Goal: Task Accomplishment & Management: Manage account settings

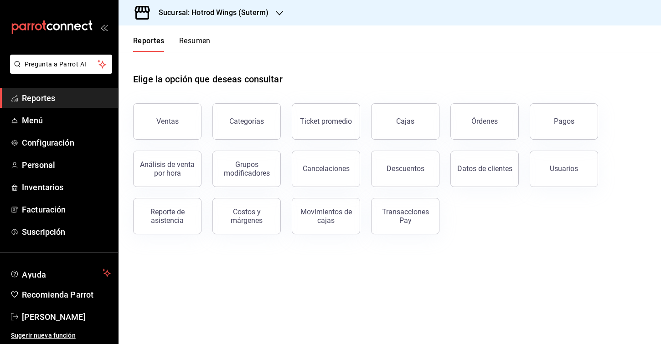
click at [251, 12] on h3 "Sucursal: Hotrod Wings (Suterm)" at bounding box center [209, 12] width 117 height 11
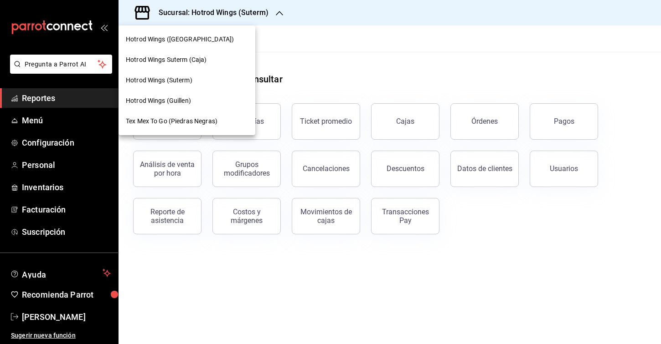
click at [178, 115] on div "Tex Mex To Go (Piedras Negras)" at bounding box center [186, 121] width 137 height 21
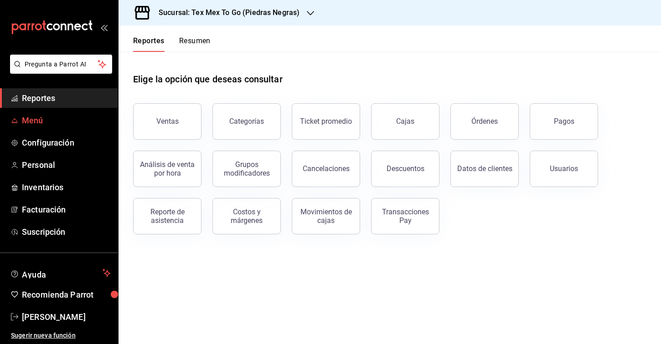
click at [74, 124] on span "Menú" at bounding box center [66, 120] width 89 height 12
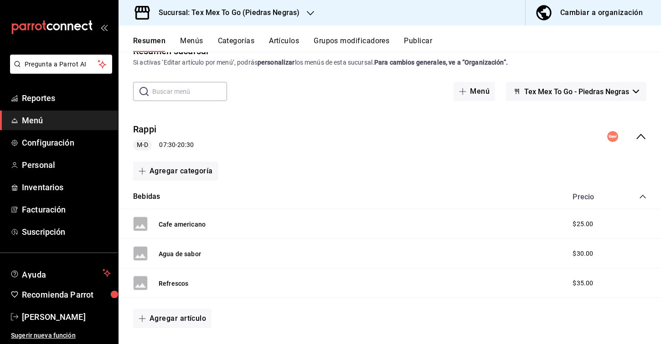
scroll to position [24, 0]
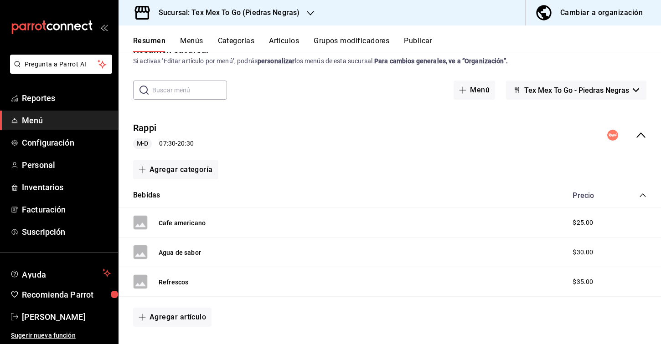
click at [645, 195] on icon "collapse-category-row" at bounding box center [642, 195] width 7 height 7
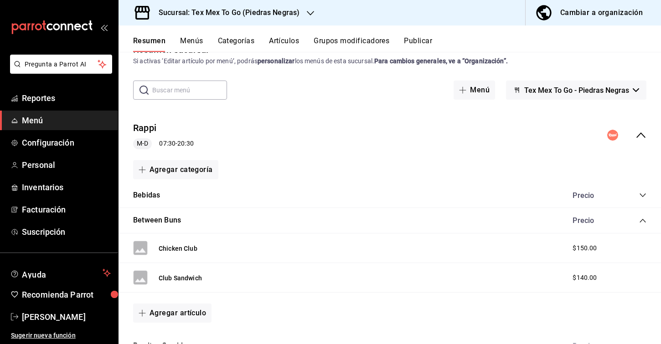
click at [643, 222] on icon "collapse-category-row" at bounding box center [642, 220] width 7 height 7
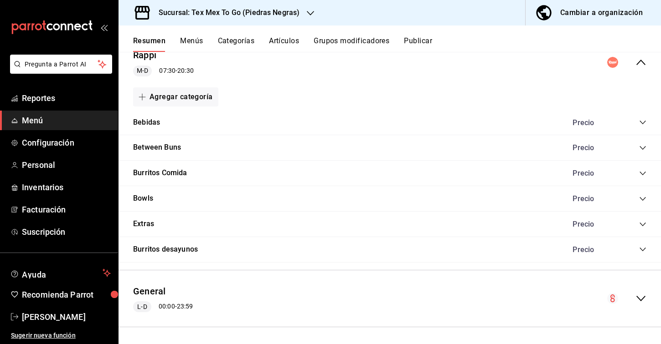
scroll to position [96, 0]
click at [187, 37] on button "Menús" at bounding box center [191, 43] width 23 height 15
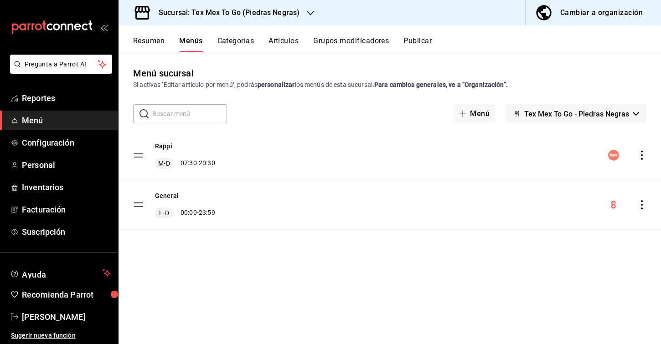
click at [243, 42] on button "Categorías" at bounding box center [235, 43] width 37 height 15
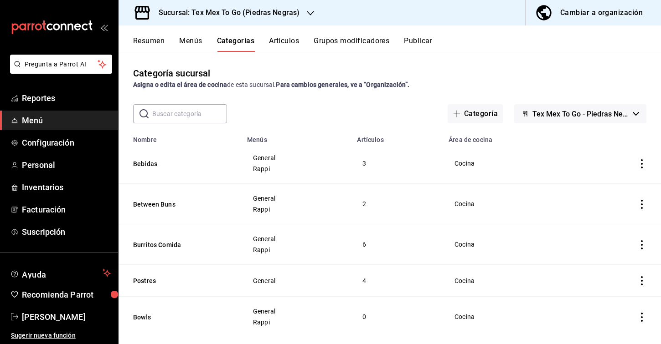
click at [195, 49] on button "Menús" at bounding box center [190, 43] width 23 height 15
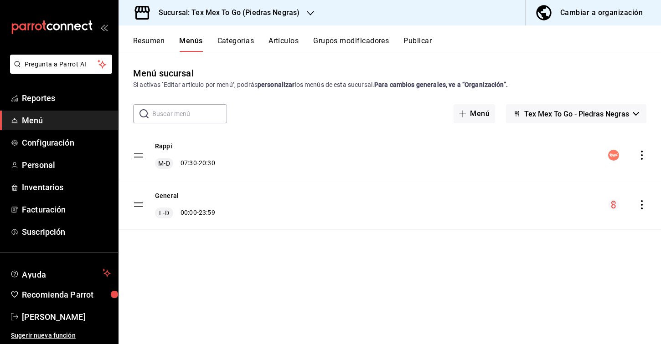
click at [140, 204] on tbody "Rappi M-D 07:30 - 20:30 General L-D 00:00 - 23:59" at bounding box center [389, 180] width 542 height 99
click at [138, 208] on tbody "Rappi M-D 07:30 - 20:30 General L-D 00:00 - 23:59" at bounding box center [389, 180] width 542 height 99
click at [157, 38] on button "Resumen" at bounding box center [148, 43] width 31 height 15
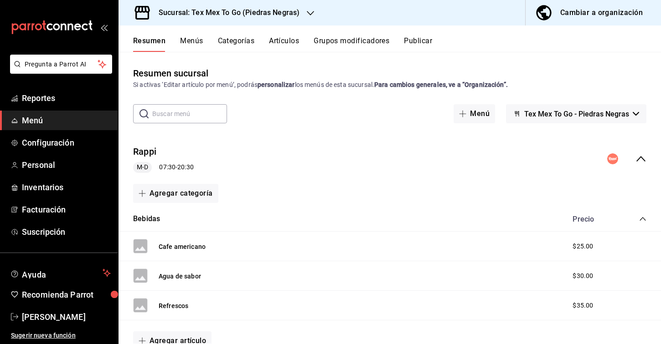
scroll to position [2, 0]
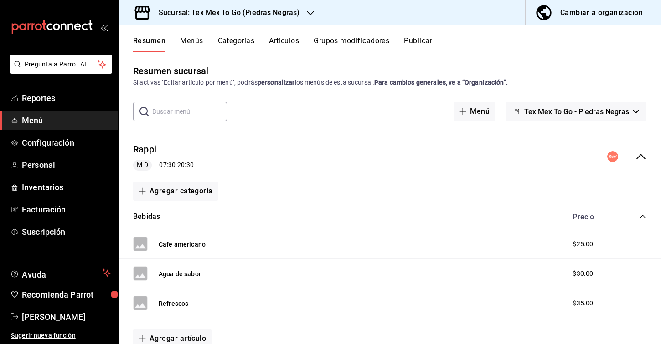
click at [640, 162] on icon "collapse-menu-row" at bounding box center [640, 156] width 11 height 11
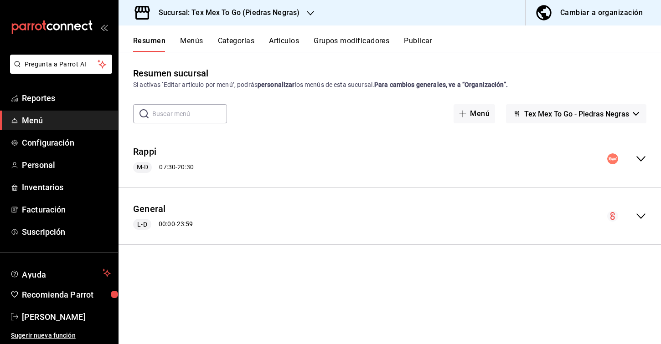
scroll to position [0, 0]
click at [639, 216] on icon "collapse-menu-row" at bounding box center [640, 216] width 9 height 5
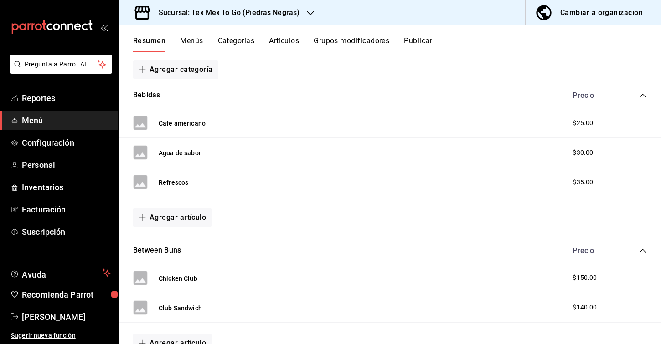
scroll to position [144, 0]
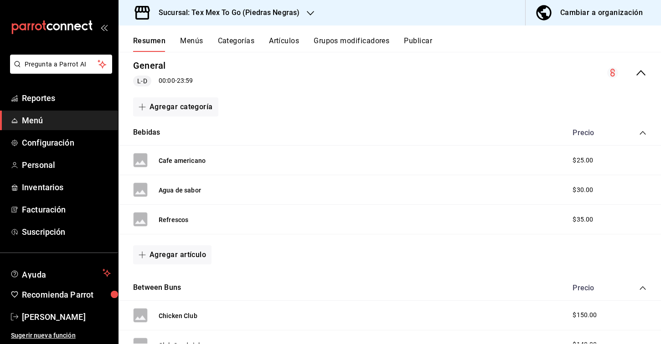
click at [235, 20] on div "Sucursal: Tex Mex To Go (Piedras Negras)" at bounding box center [222, 13] width 192 height 26
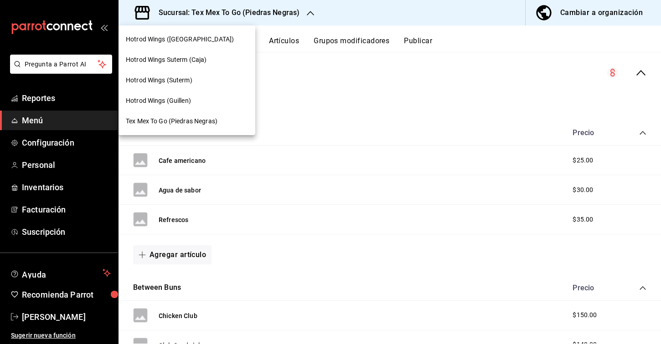
click at [193, 98] on div "Hotrod Wings (Guillen)" at bounding box center [187, 101] width 122 height 10
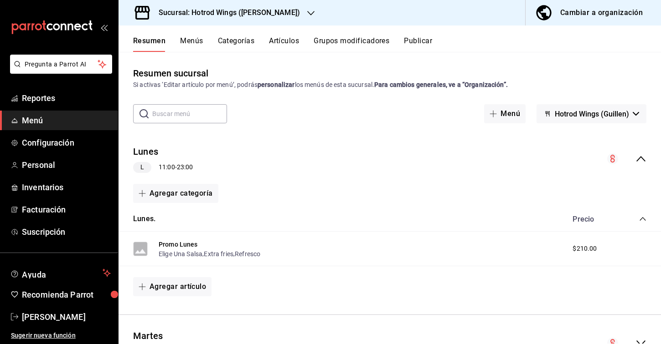
click at [279, 44] on button "Artículos" at bounding box center [284, 43] width 30 height 15
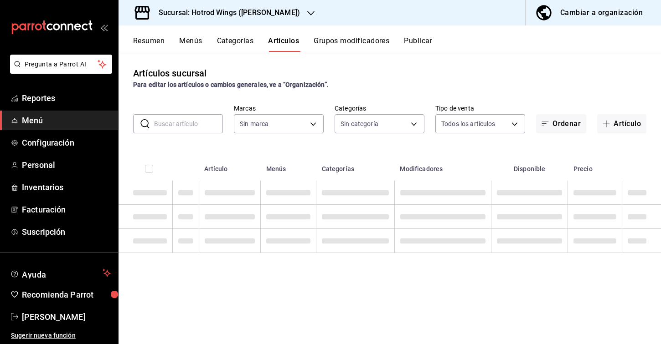
type input "7ceb17a1-d580-4392-8445-d5e8a42d23ae"
type input "3a1c9eff-5f91-4d75-a289-a9aa8e684f8a,e007189e-d02f-48fe-b106-2061e8f7d3b7,6107a…"
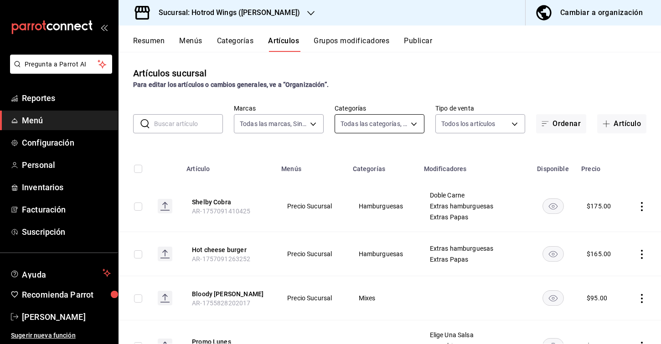
click at [400, 125] on body "Pregunta a Parrot AI Reportes Menú Configuración Personal Inventarios Facturaci…" at bounding box center [330, 172] width 661 height 344
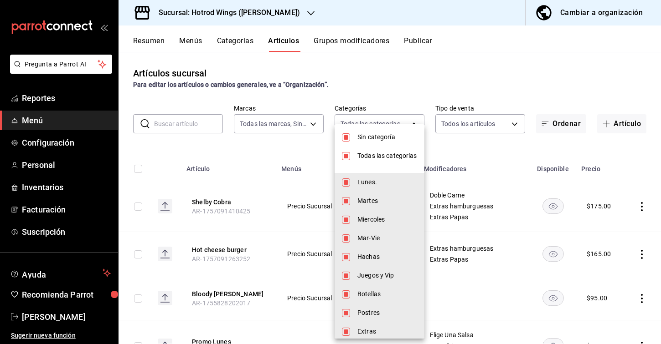
click at [375, 138] on span "Sin categoría" at bounding box center [387, 138] width 60 height 10
checkbox input "false"
click at [369, 153] on span "Todas las categorías" at bounding box center [387, 156] width 60 height 10
checkbox input "false"
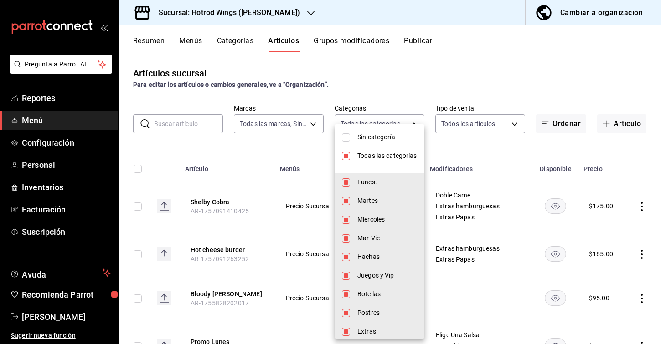
checkbox input "false"
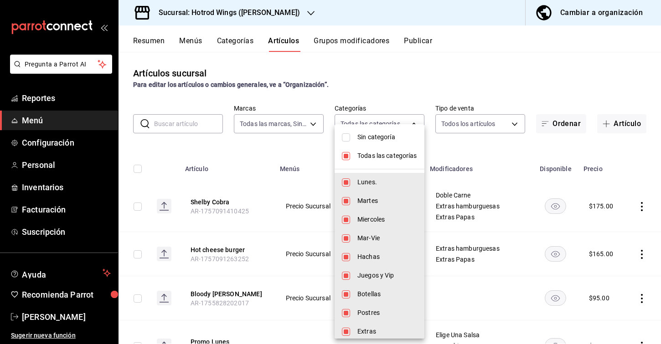
checkbox input "false"
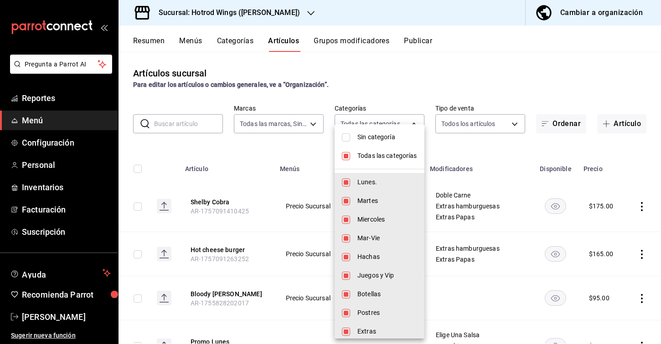
checkbox input "false"
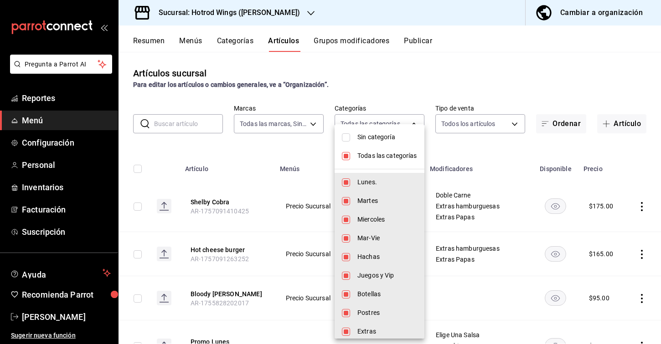
checkbox input "false"
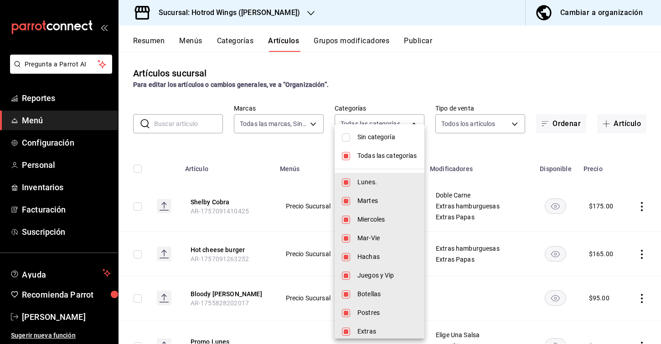
checkbox input "false"
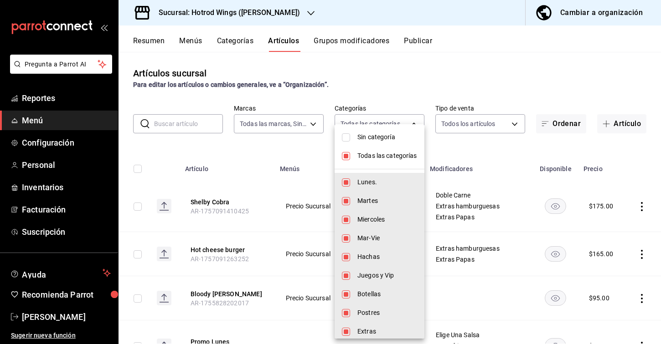
checkbox input "false"
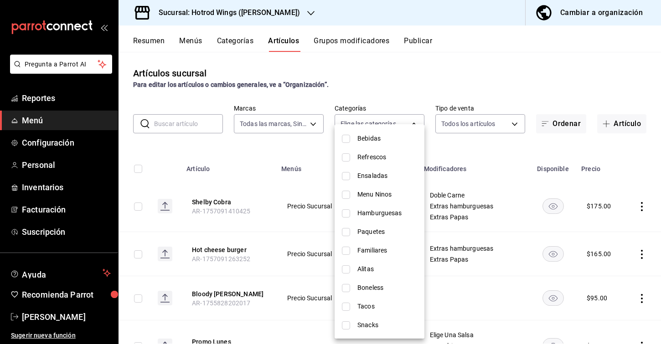
scroll to position [313, 0]
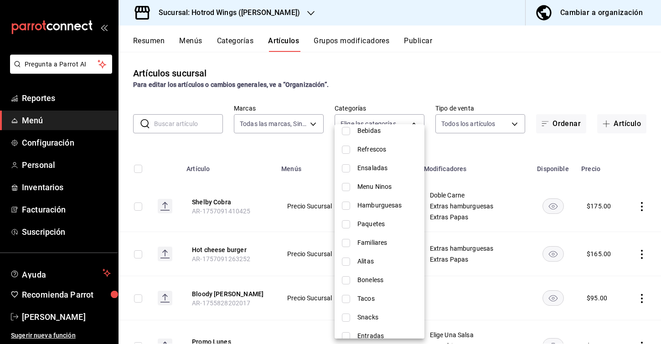
click at [373, 260] on span "Alitas" at bounding box center [387, 262] width 60 height 10
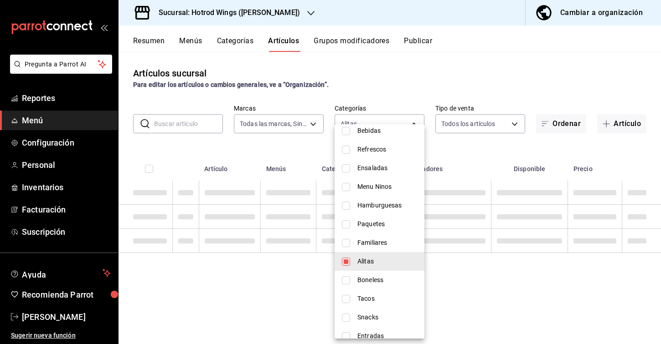
type input "7505f556-81ad-4618-9df3-e86dfd45c2d5"
checkbox input "true"
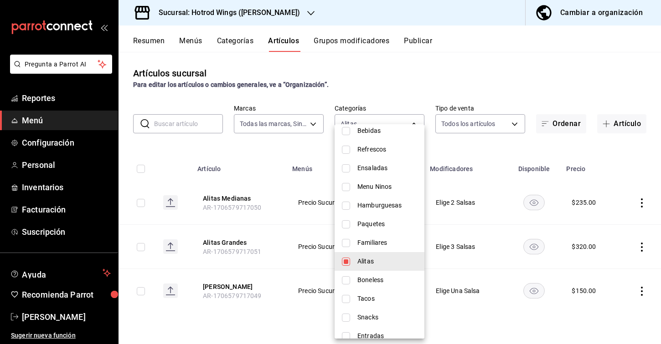
click at [515, 148] on div at bounding box center [330, 172] width 661 height 344
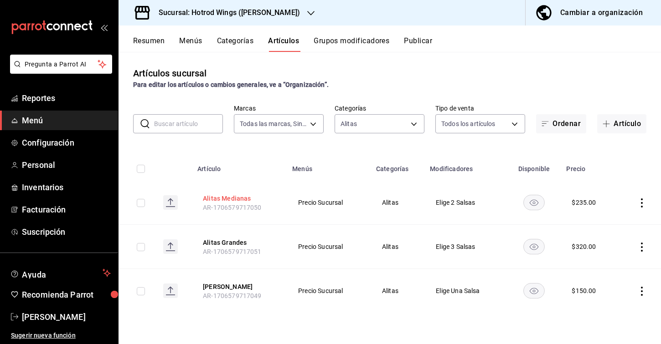
click at [213, 197] on button "Alitas Medianas" at bounding box center [239, 198] width 73 height 9
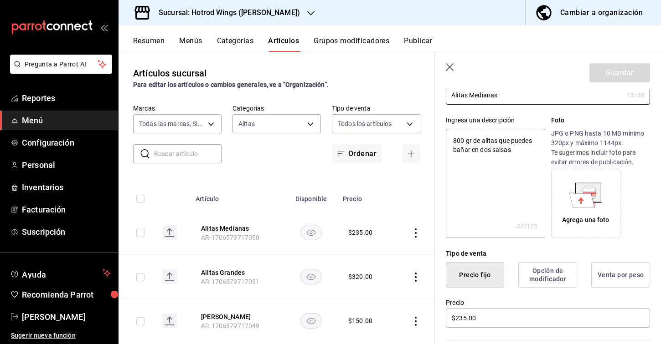
scroll to position [69, 0]
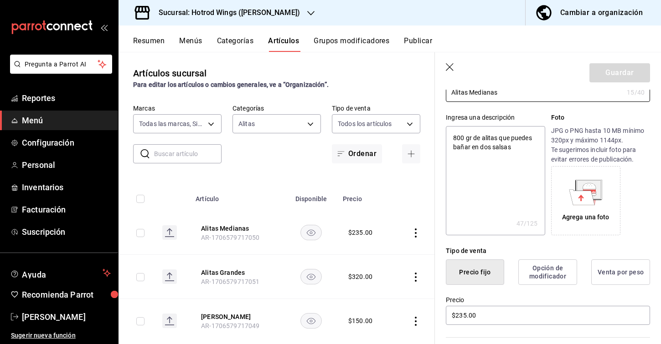
click at [578, 204] on icon at bounding box center [582, 197] width 26 height 15
click at [574, 206] on div "Agrega una foto" at bounding box center [585, 201] width 65 height 65
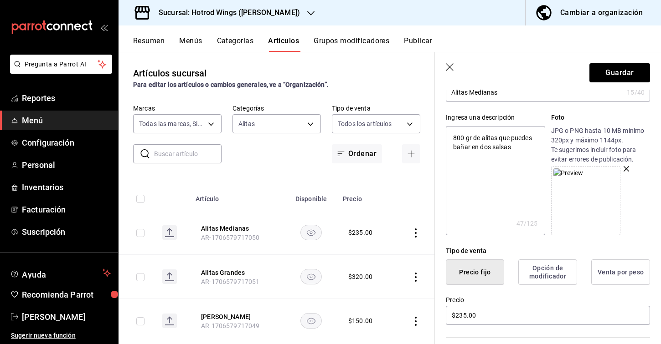
click at [628, 171] on icon "button" at bounding box center [625, 168] width 5 height 5
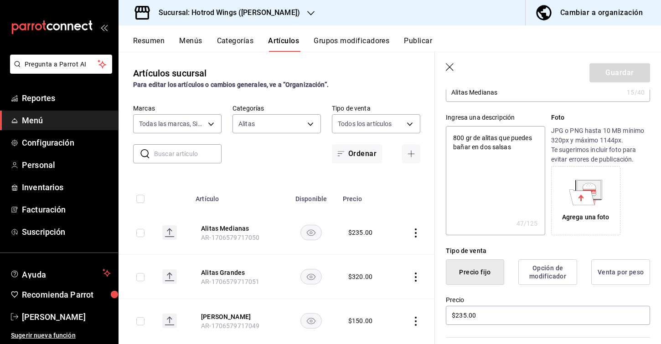
click at [586, 187] on icon at bounding box center [588, 186] width 13 height 6
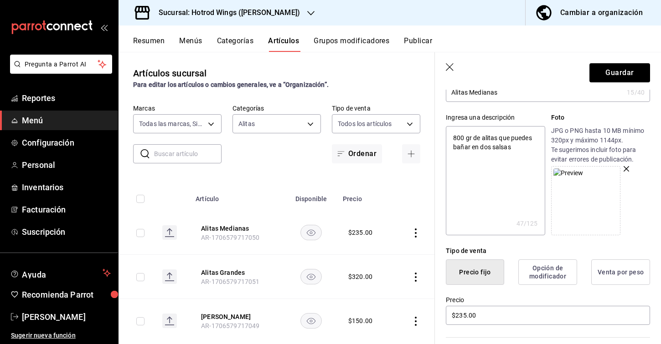
click at [623, 169] on icon "button" at bounding box center [625, 168] width 5 height 5
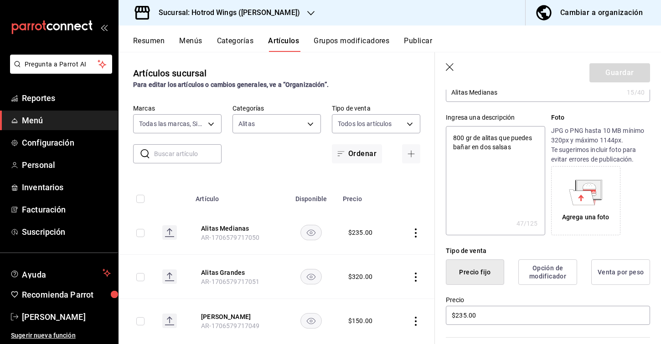
type textarea "x"
click at [574, 203] on icon at bounding box center [582, 197] width 26 height 15
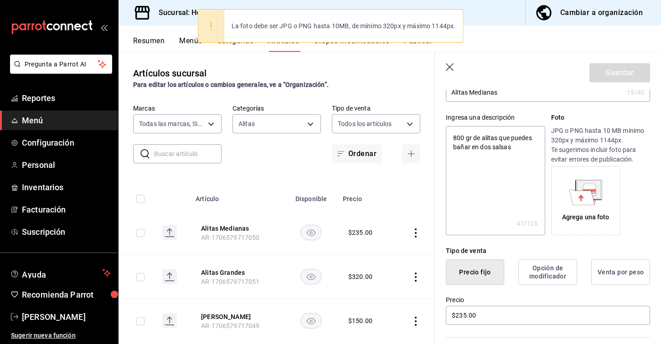
click at [586, 206] on div "Agrega una foto" at bounding box center [585, 201] width 65 height 65
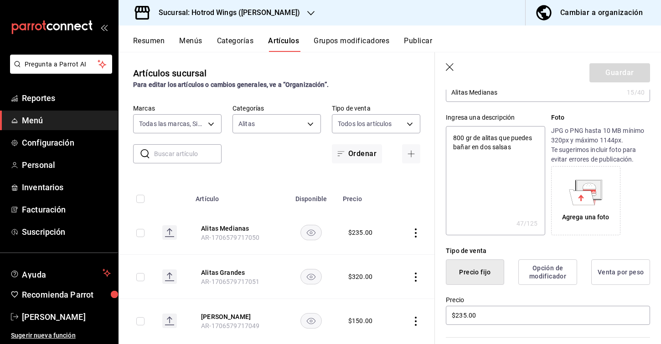
click at [449, 71] on icon "button" at bounding box center [450, 67] width 9 height 9
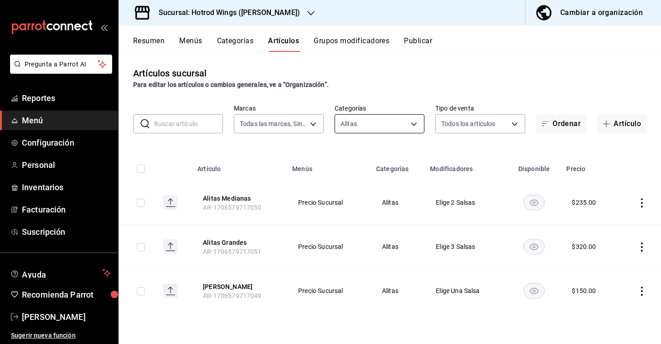
click at [394, 127] on body "Pregunta a Parrot AI Reportes Menú Configuración Personal Inventarios Facturaci…" at bounding box center [330, 172] width 661 height 344
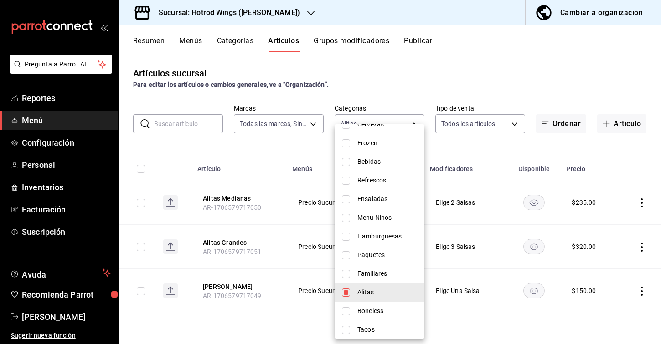
scroll to position [283, 0]
click at [365, 293] on span "Alitas" at bounding box center [387, 292] width 60 height 10
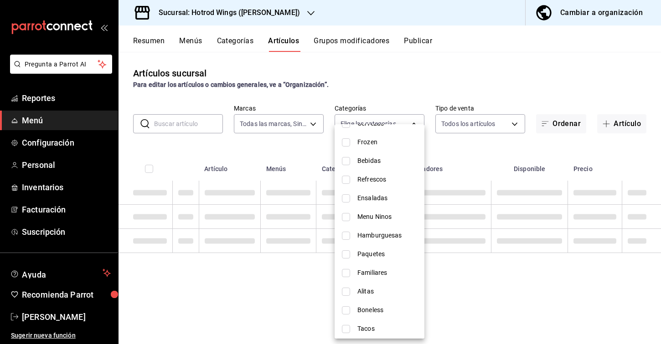
checkbox input "false"
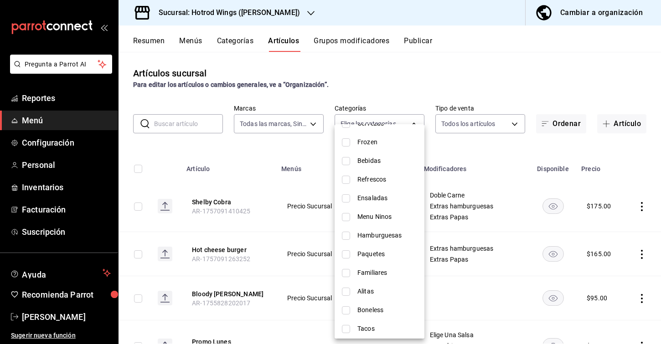
click at [364, 308] on span "Boneless" at bounding box center [387, 311] width 60 height 10
type input "3f1f8fa1-62b4-4a67-844a-b5a0db567204"
checkbox input "true"
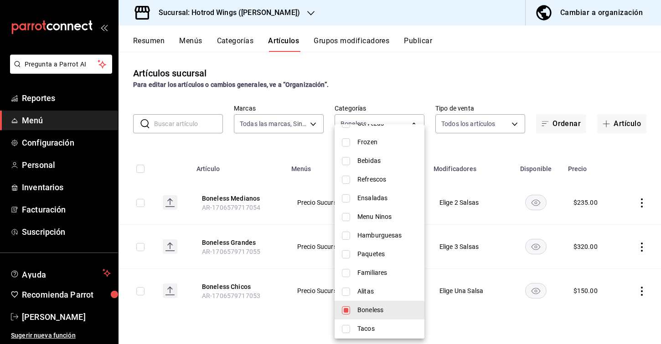
click at [299, 151] on div at bounding box center [330, 172] width 661 height 344
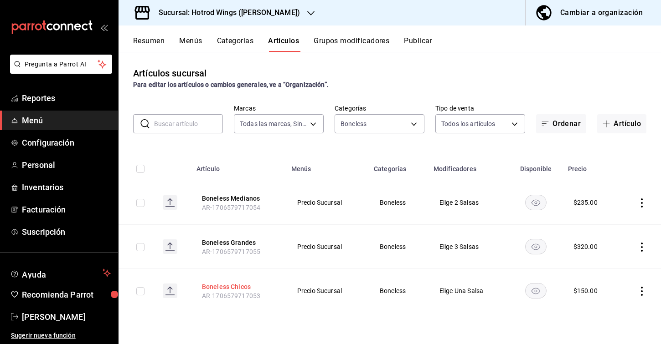
click at [246, 285] on button "Boneless Chicos" at bounding box center [238, 286] width 73 height 9
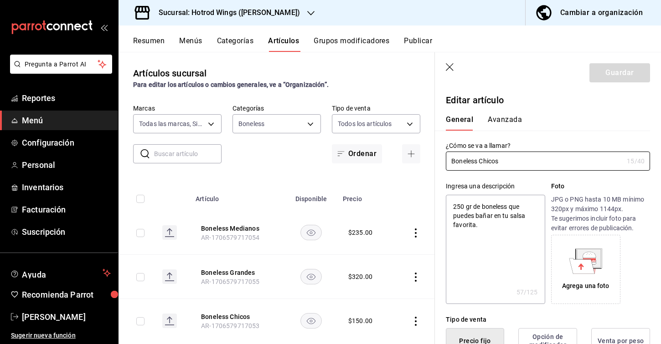
click at [581, 258] on icon at bounding box center [589, 258] width 24 height 18
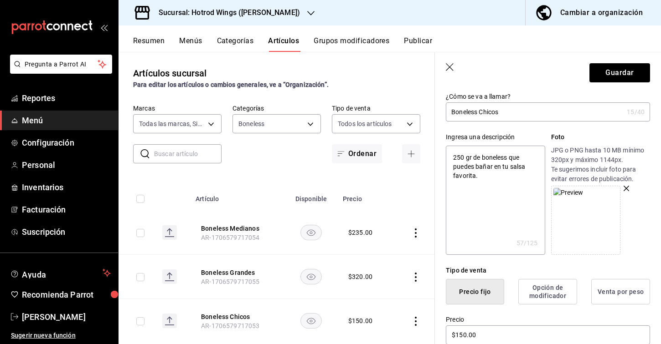
scroll to position [51, 0]
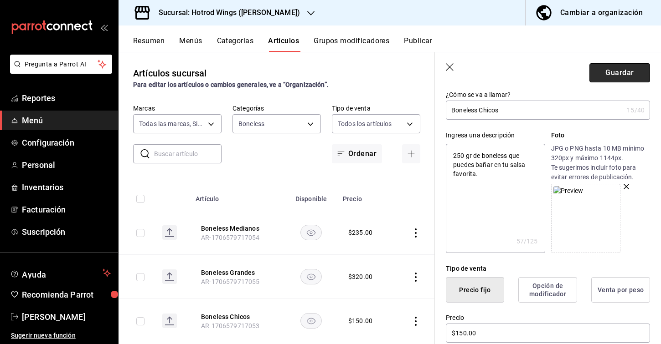
click at [631, 77] on button "Guardar" at bounding box center [619, 72] width 61 height 19
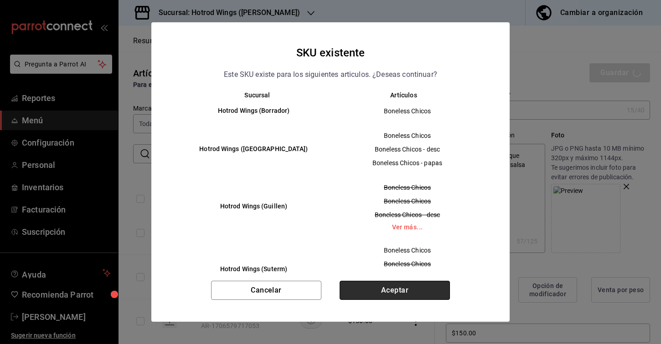
click at [429, 293] on button "Aceptar" at bounding box center [394, 290] width 110 height 19
type textarea "x"
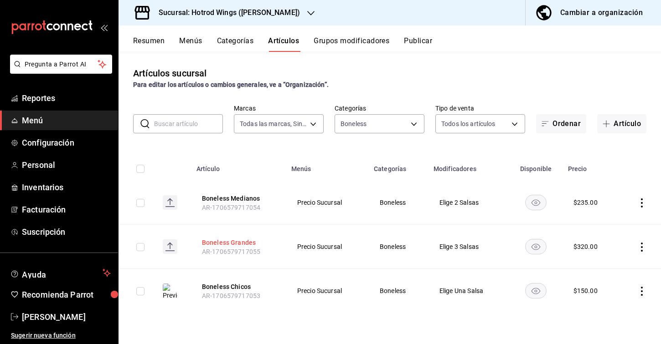
click at [226, 244] on button "Boneless Grandes" at bounding box center [238, 242] width 73 height 9
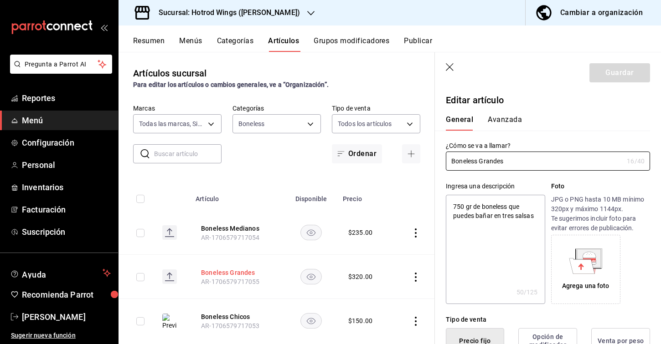
type textarea "x"
type input "$320.00"
click at [584, 252] on icon at bounding box center [589, 258] width 24 height 18
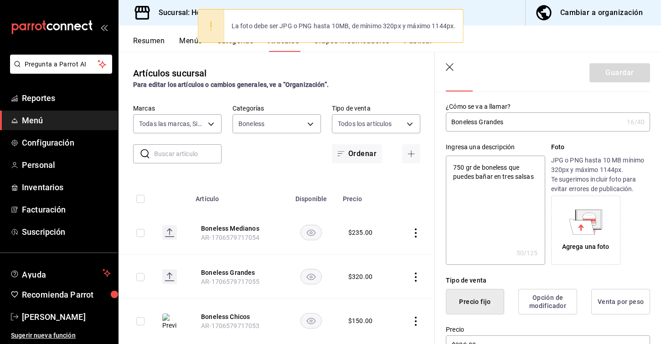
scroll to position [42, 0]
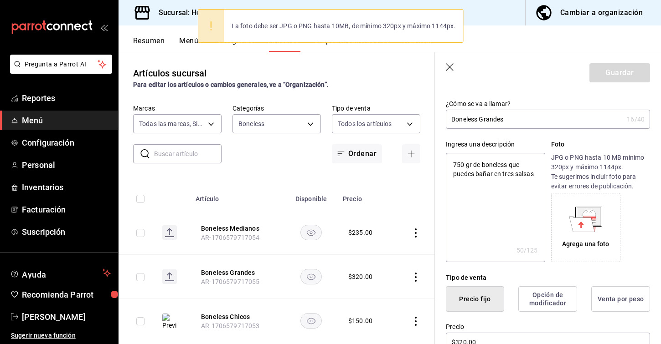
click at [581, 255] on div "Agrega una foto" at bounding box center [585, 227] width 65 height 65
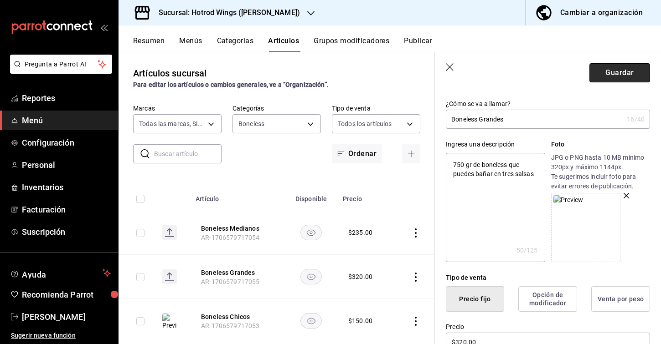
click at [626, 77] on button "Guardar" at bounding box center [619, 72] width 61 height 19
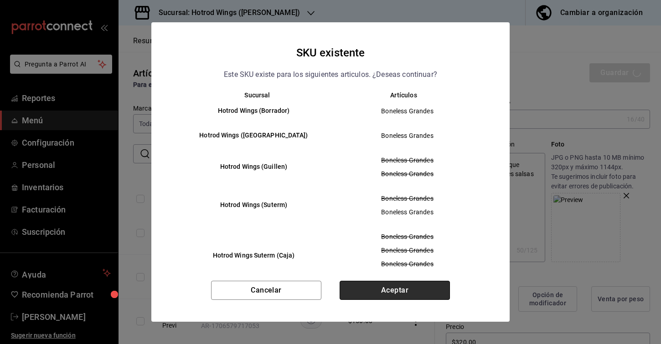
click at [425, 290] on button "Aceptar" at bounding box center [394, 290] width 110 height 19
type textarea "x"
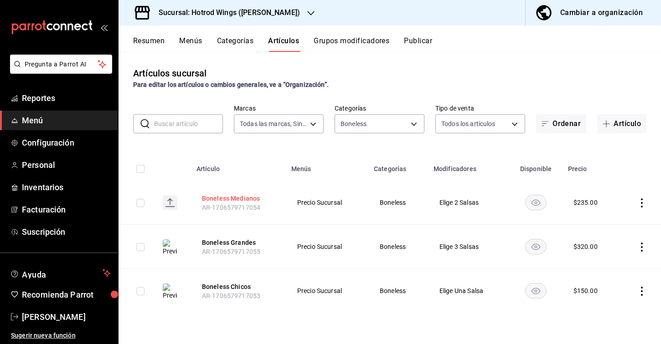
click at [240, 199] on button "Boneless Medianos" at bounding box center [238, 198] width 73 height 9
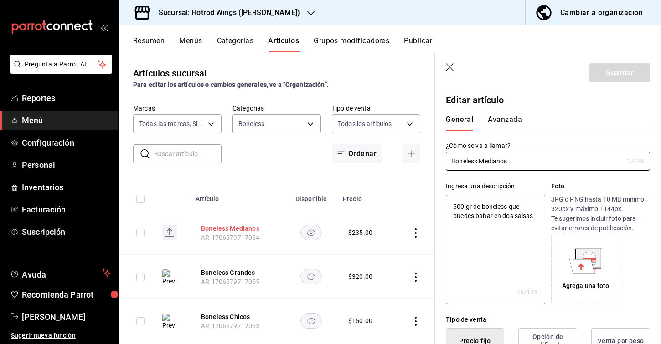
type textarea "x"
type input "$235.00"
click at [595, 251] on icon at bounding box center [589, 258] width 24 height 18
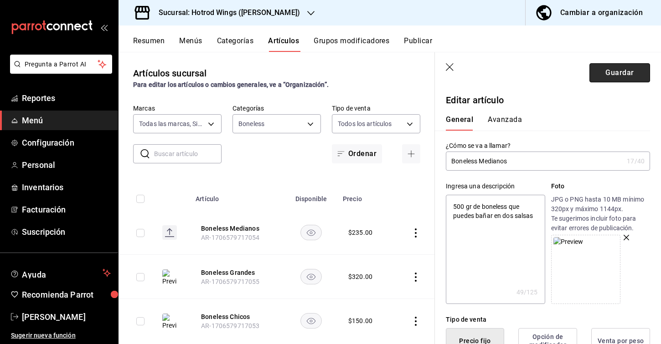
click at [615, 75] on button "Guardar" at bounding box center [619, 72] width 61 height 19
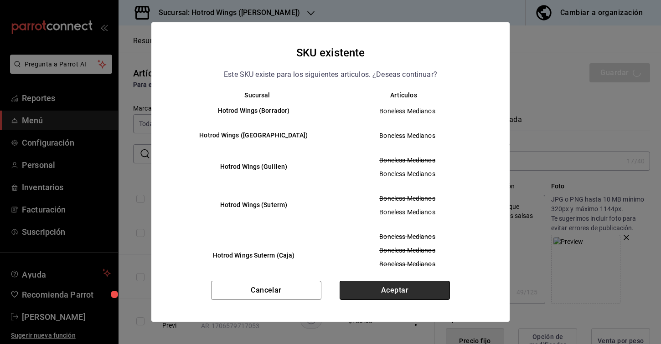
click at [413, 287] on button "Aceptar" at bounding box center [394, 290] width 110 height 19
type textarea "x"
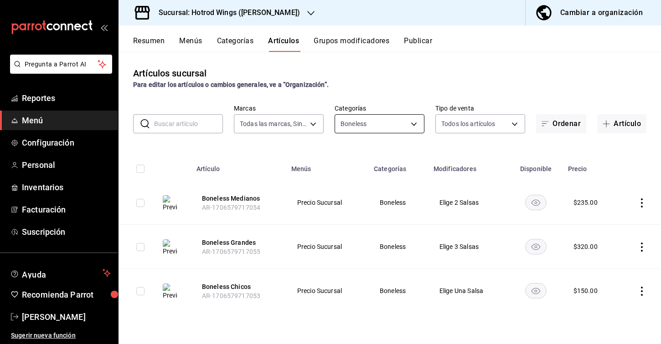
click at [416, 124] on body "Pregunta a Parrot AI Reportes Menú Configuración Personal Inventarios Facturaci…" at bounding box center [330, 172] width 661 height 344
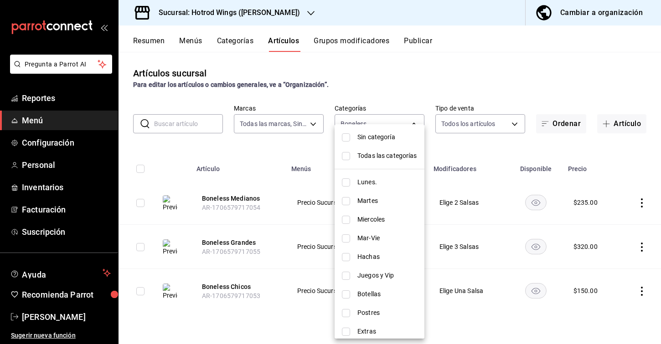
click at [408, 95] on div at bounding box center [330, 172] width 661 height 344
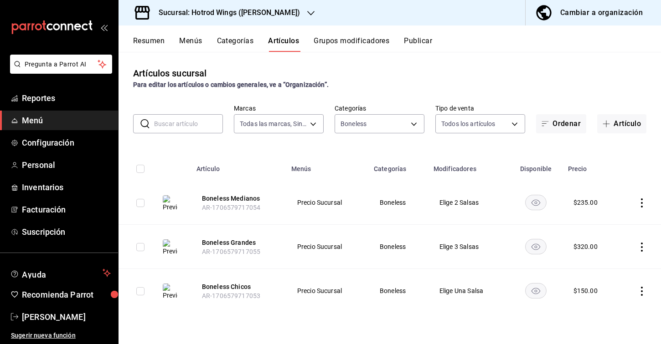
click at [416, 46] on button "Publicar" at bounding box center [418, 43] width 28 height 15
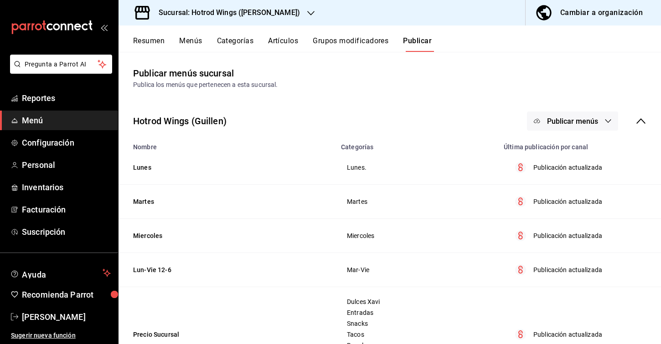
click at [546, 117] on button "Publicar menús" at bounding box center [572, 121] width 91 height 19
click at [558, 173] on div at bounding box center [551, 176] width 26 height 15
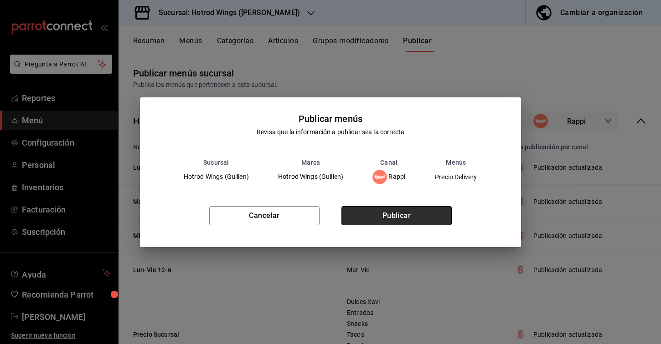
click at [406, 218] on button "Publicar" at bounding box center [396, 215] width 110 height 19
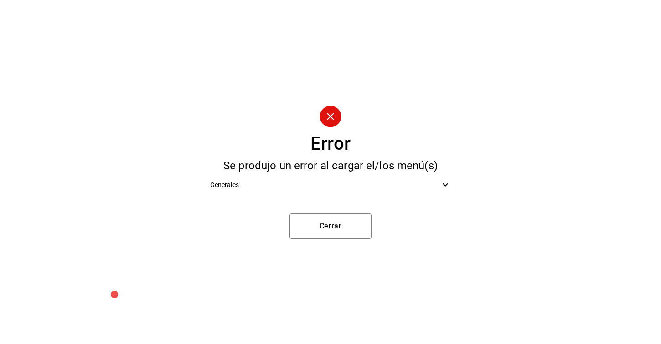
click at [408, 181] on span "Generales" at bounding box center [325, 185] width 230 height 10
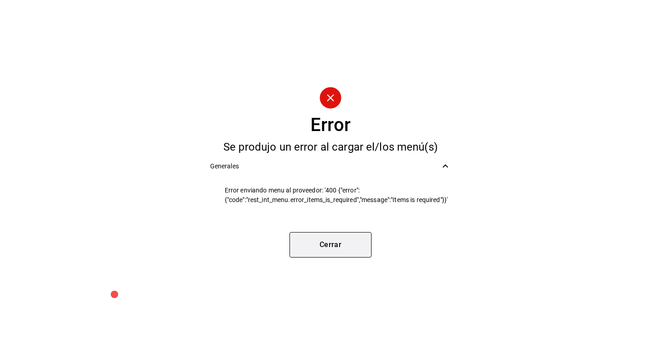
click at [355, 249] on button "Cerrar" at bounding box center [330, 245] width 82 height 26
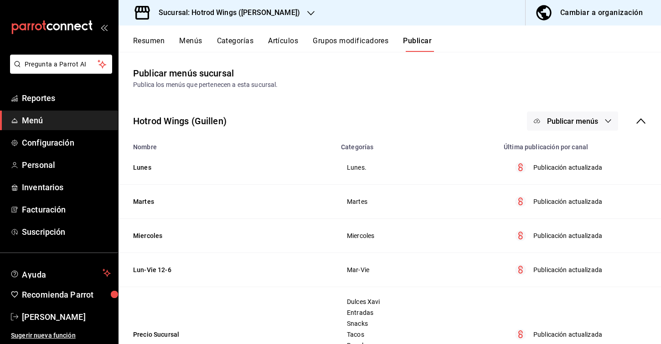
click at [427, 46] on button "Publicar" at bounding box center [417, 43] width 29 height 15
click at [419, 45] on button "Publicar" at bounding box center [417, 43] width 29 height 15
click at [548, 117] on span "Publicar menús" at bounding box center [572, 121] width 51 height 9
click at [554, 169] on div at bounding box center [551, 176] width 26 height 15
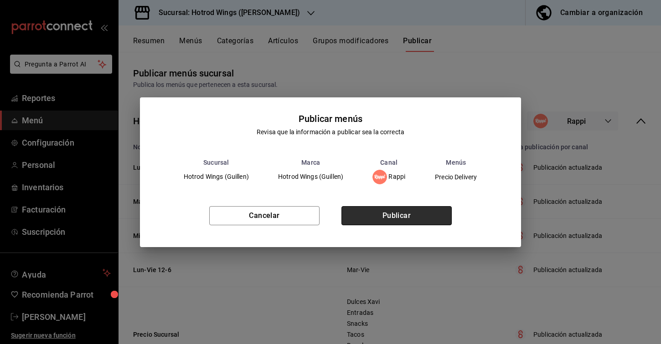
click at [363, 210] on button "Publicar" at bounding box center [396, 215] width 110 height 19
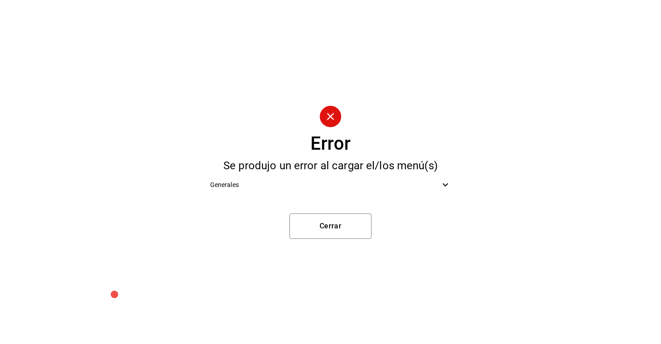
click at [311, 188] on span "Generales" at bounding box center [325, 185] width 230 height 10
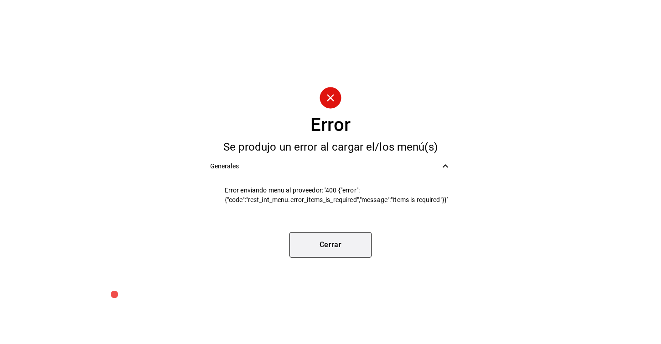
click at [322, 240] on button "Cerrar" at bounding box center [330, 245] width 82 height 26
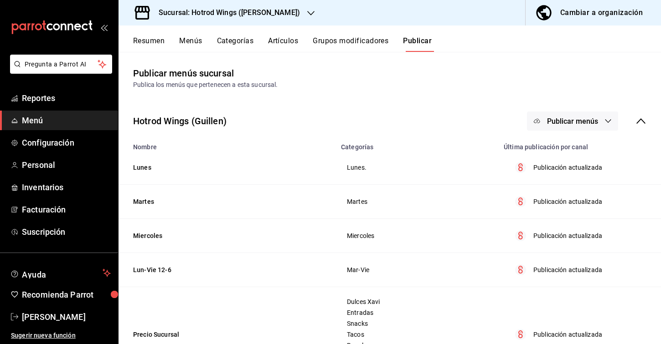
scroll to position [4, 0]
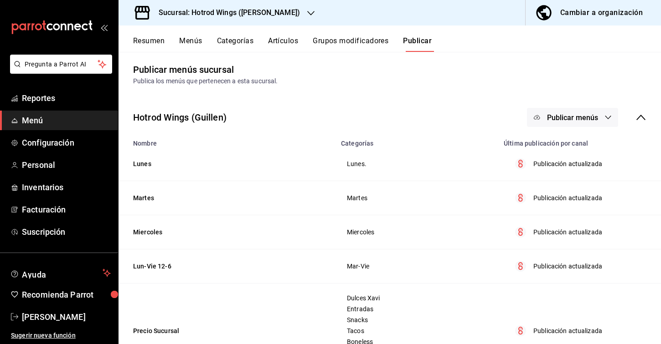
click at [648, 117] on div "Hotrod Wings ([PERSON_NAME]) Publicar menús" at bounding box center [389, 118] width 542 height 34
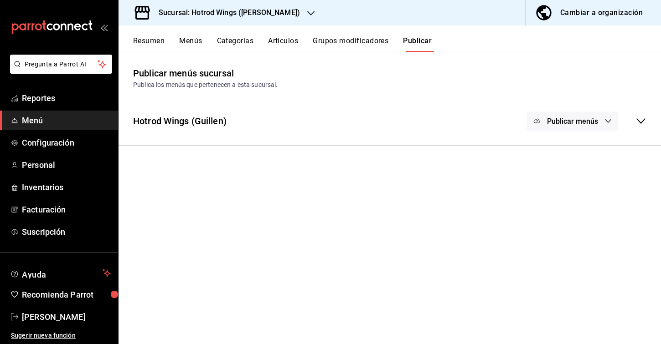
scroll to position [0, 0]
click at [189, 41] on button "Menús" at bounding box center [190, 43] width 23 height 15
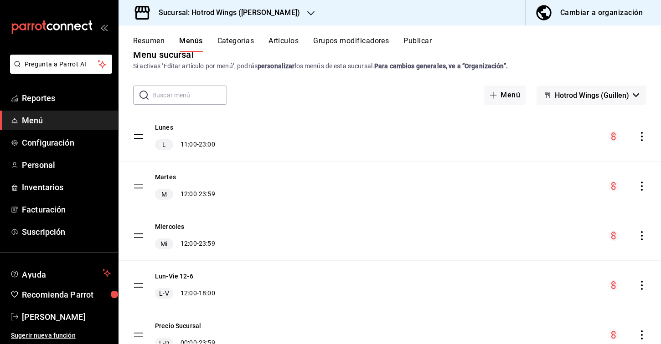
scroll to position [14, 0]
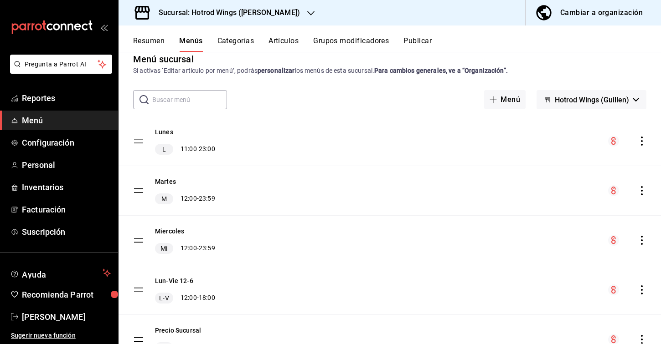
click at [577, 105] on button "Hotrod Wings (Guillen)" at bounding box center [591, 99] width 110 height 19
click at [577, 105] on div at bounding box center [330, 172] width 661 height 344
click at [143, 44] on button "Resumen" at bounding box center [148, 43] width 31 height 15
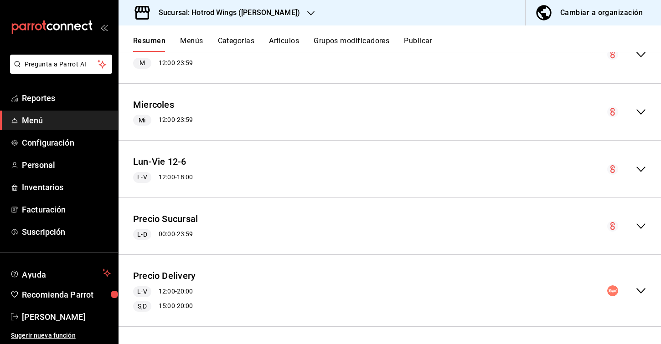
scroll to position [288, 0]
click at [644, 292] on icon "collapse-menu-row" at bounding box center [640, 291] width 11 height 11
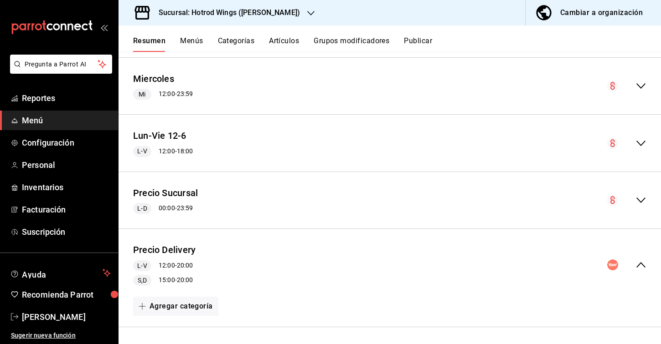
scroll to position [0, 0]
click at [641, 261] on icon "collapse-menu-row" at bounding box center [640, 265] width 11 height 11
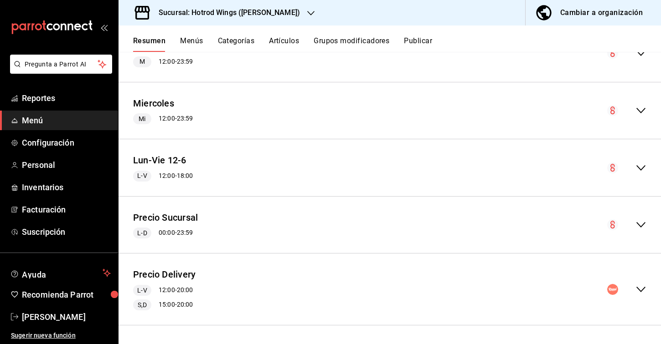
click at [632, 284] on div "collapse-menu-row" at bounding box center [626, 289] width 39 height 11
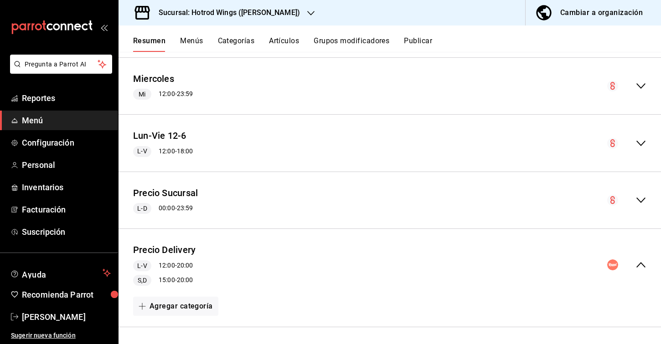
click at [632, 260] on div "collapse-menu-row" at bounding box center [626, 265] width 39 height 11
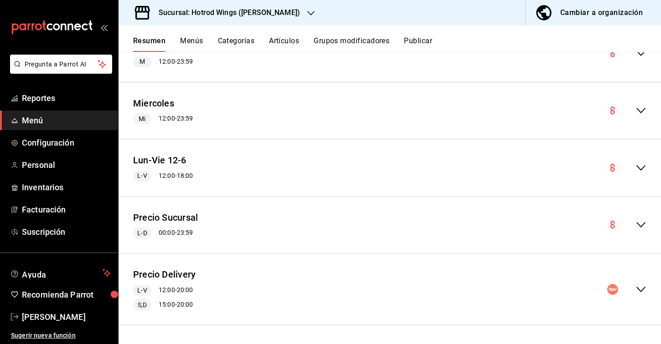
click at [284, 39] on button "Artículos" at bounding box center [284, 43] width 30 height 15
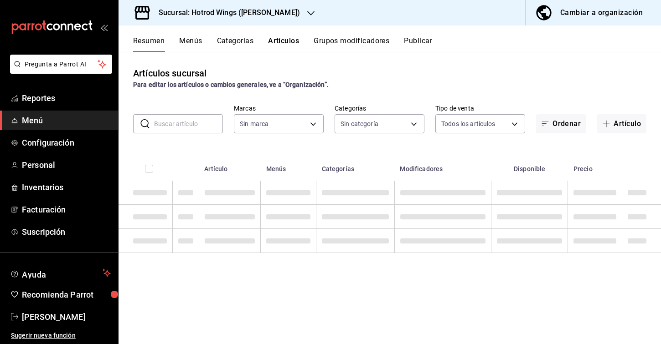
type input "7ceb17a1-d580-4392-8445-d5e8a42d23ae"
type input "3a1c9eff-5f91-4d75-a289-a9aa8e684f8a,e007189e-d02f-48fe-b106-2061e8f7d3b7,6107a…"
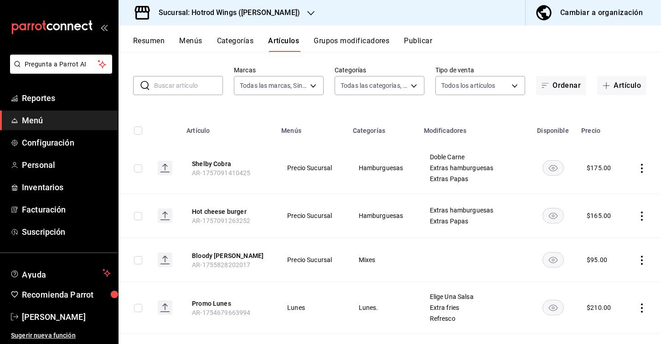
scroll to position [41, 0]
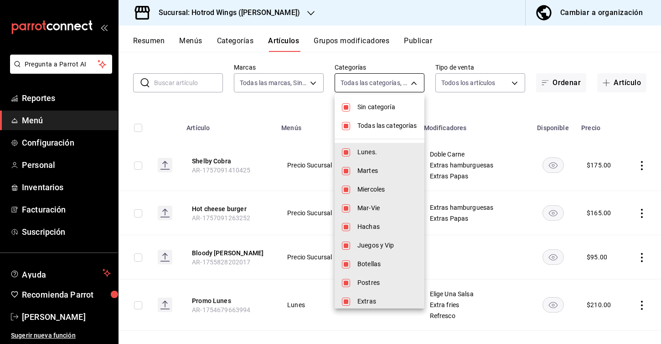
click at [415, 87] on body "Pregunta a Parrot AI Reportes Menú Configuración Personal Inventarios Facturaci…" at bounding box center [330, 172] width 661 height 344
click at [379, 103] on span "Sin categoría" at bounding box center [387, 108] width 60 height 10
checkbox input "false"
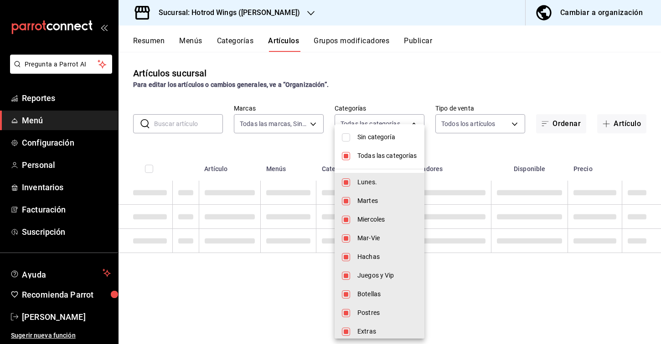
scroll to position [0, 0]
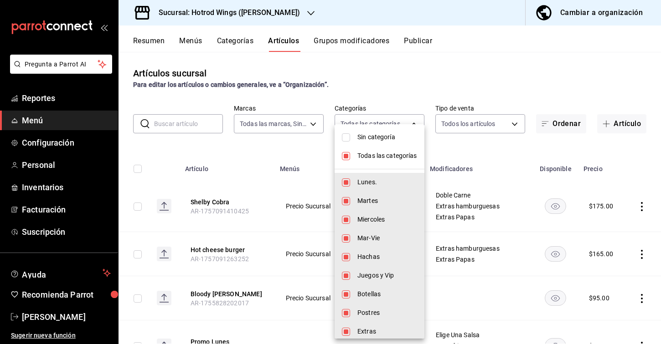
click at [374, 154] on span "Todas las categorías" at bounding box center [387, 156] width 60 height 10
checkbox input "false"
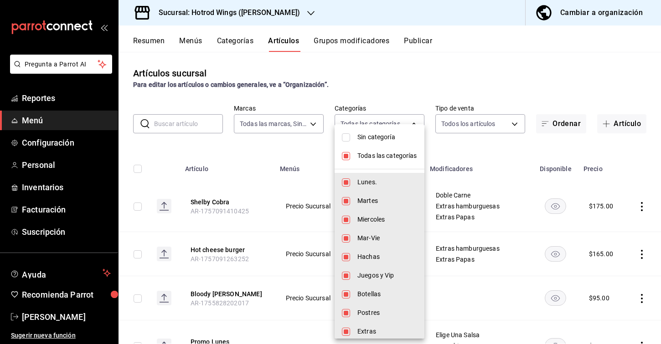
checkbox input "false"
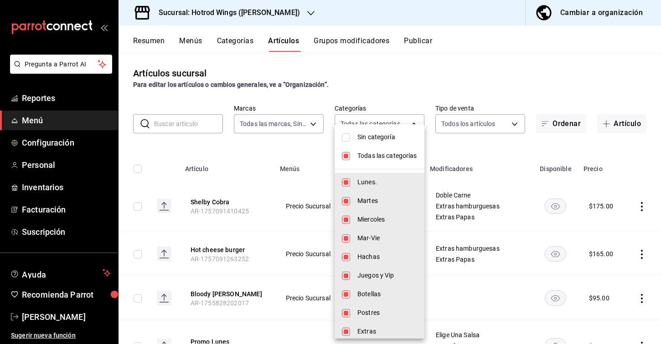
checkbox input "false"
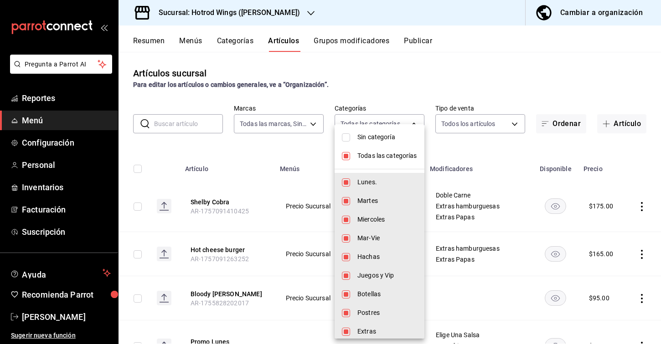
checkbox input "false"
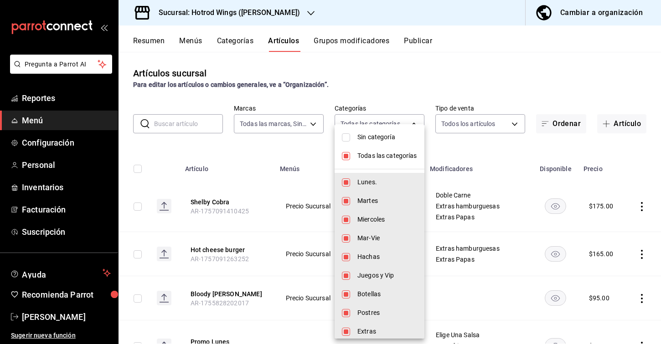
checkbox input "false"
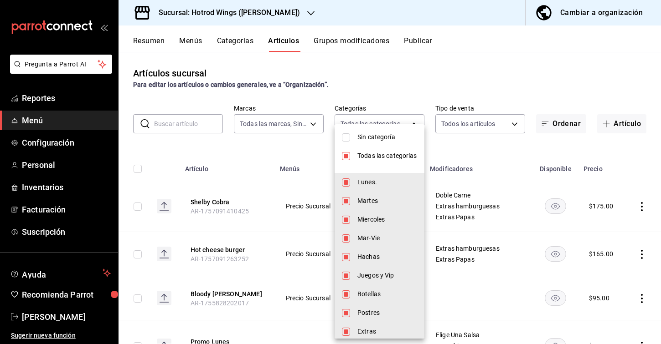
checkbox input "false"
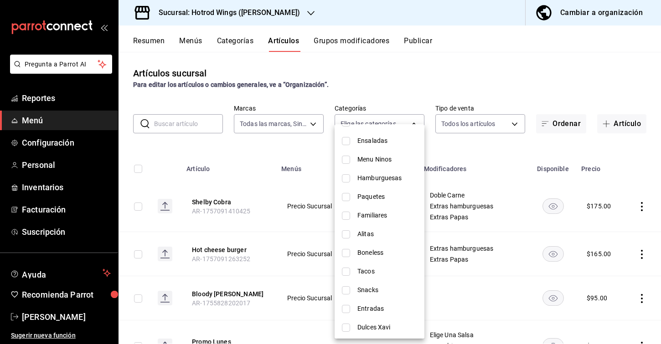
scroll to position [341, 0]
click at [360, 232] on span "Alitas" at bounding box center [387, 234] width 60 height 10
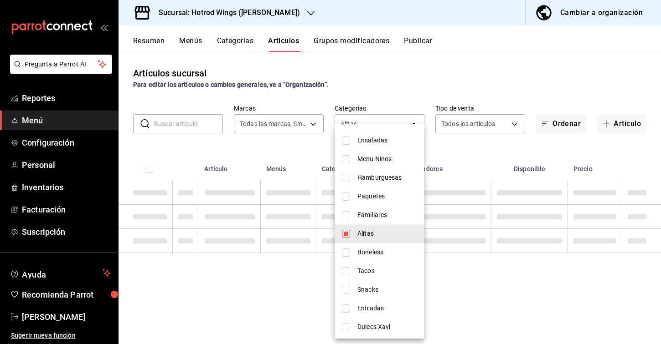
type input "7505f556-81ad-4618-9df3-e86dfd45c2d5"
checkbox input "true"
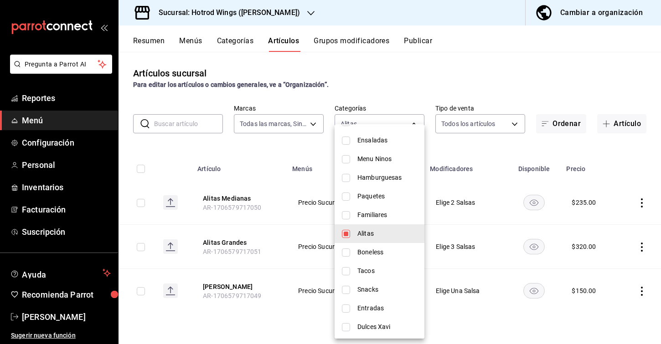
click at [368, 254] on span "Boneless" at bounding box center [387, 253] width 60 height 10
type input "7505f556-81ad-4618-9df3-e86dfd45c2d5,3f1f8fa1-62b4-4a67-844a-b5a0db567204"
checkbox input "true"
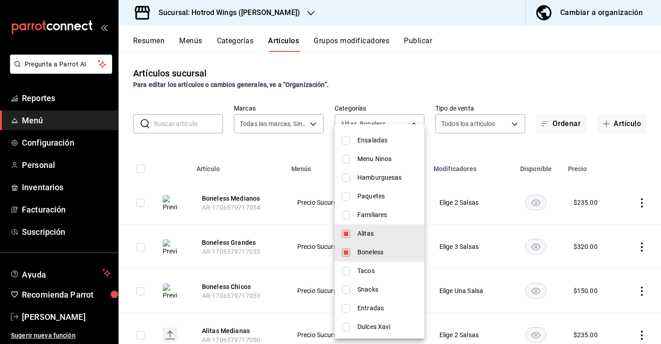
click at [312, 231] on div at bounding box center [330, 172] width 661 height 344
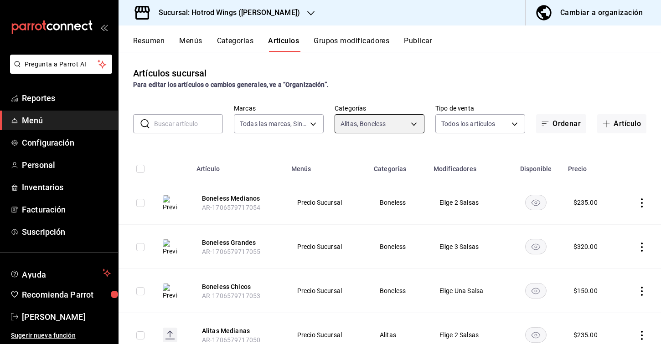
scroll to position [0, 0]
click at [405, 122] on body "Pregunta a Parrot AI Reportes Menú Configuración Personal Inventarios Facturaci…" at bounding box center [330, 172] width 661 height 344
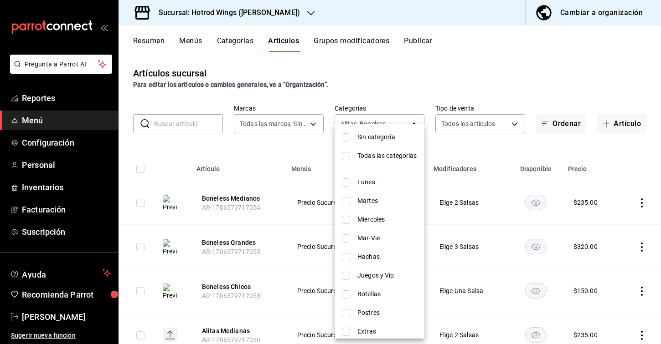
click at [388, 158] on span "Todas las categorías" at bounding box center [387, 156] width 60 height 10
type input "3a1c9eff-5f91-4d75-a289-a9aa8e684f8a,e007189e-d02f-48fe-b106-2061e8f7d3b7,6107a…"
checkbox input "true"
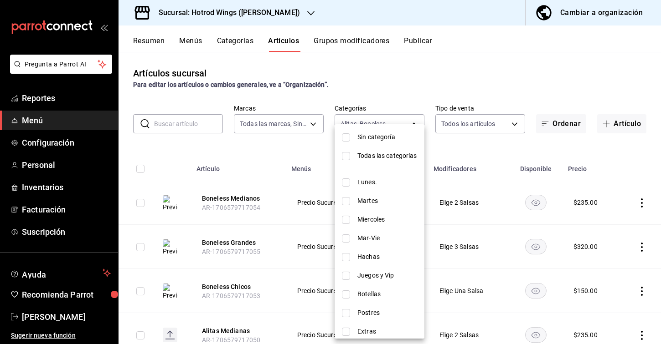
checkbox input "true"
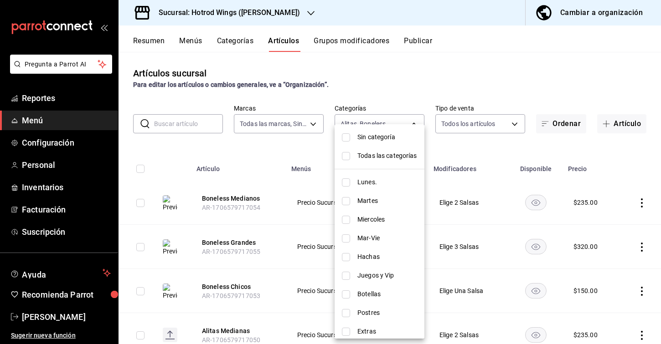
checkbox input "true"
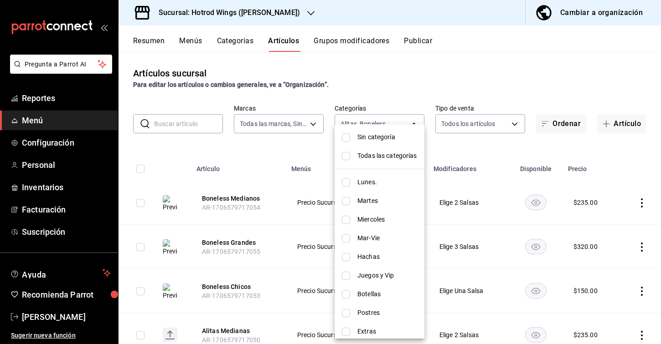
checkbox input "true"
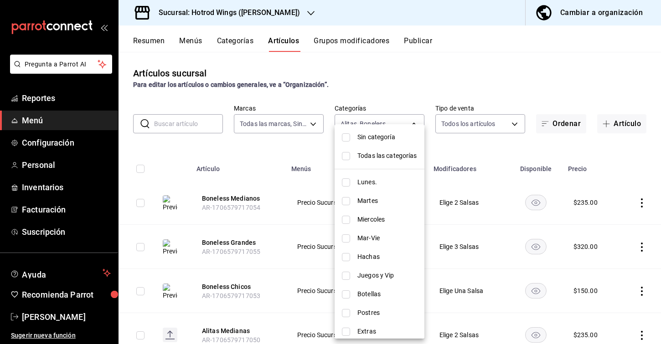
checkbox input "true"
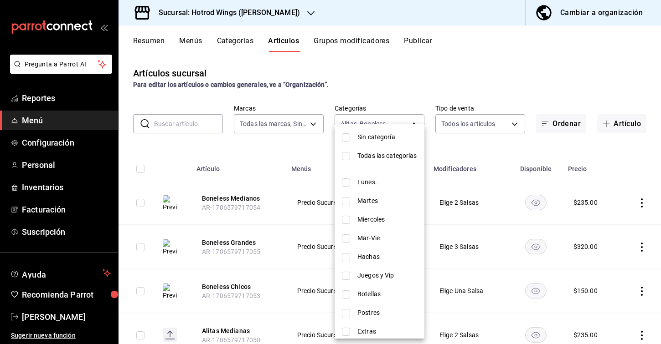
checkbox input "true"
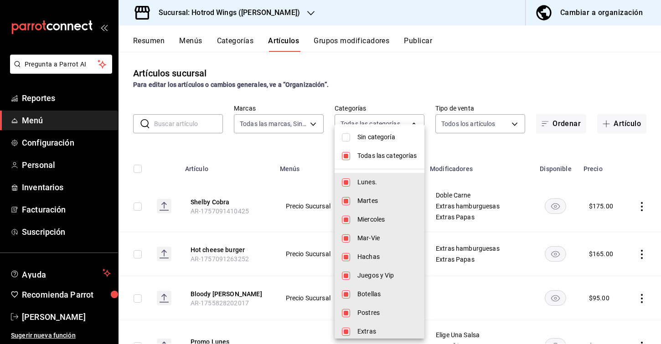
click at [302, 150] on div at bounding box center [330, 172] width 661 height 344
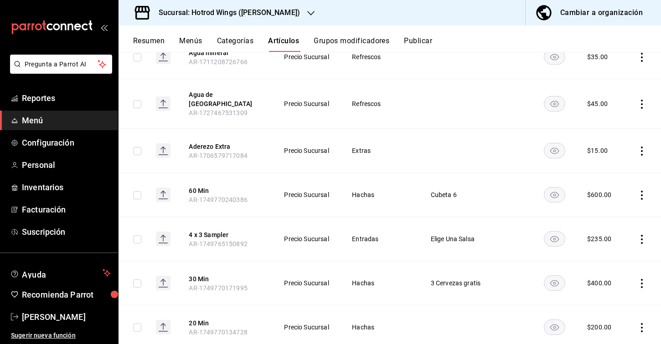
click at [155, 39] on button "Resumen" at bounding box center [148, 43] width 31 height 15
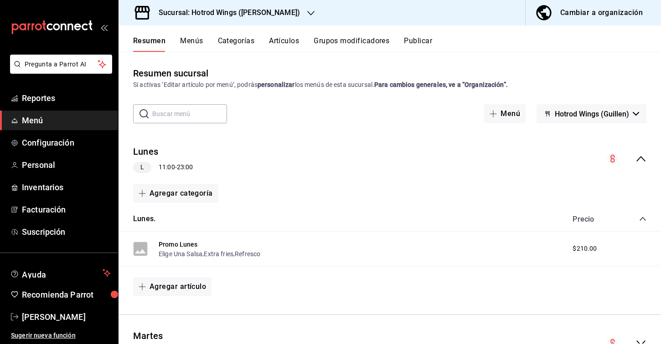
click at [640, 160] on icon "collapse-menu-row" at bounding box center [640, 159] width 11 height 11
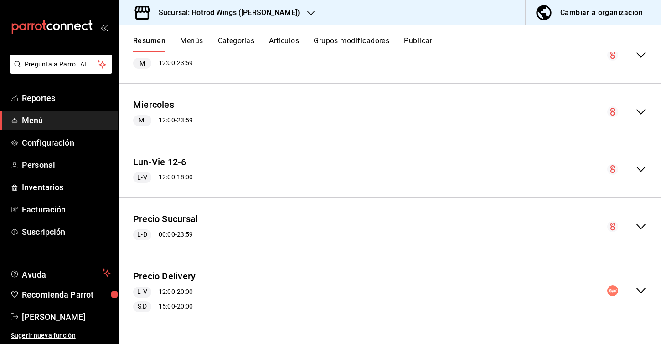
click at [641, 286] on icon "collapse-menu-row" at bounding box center [640, 291] width 11 height 11
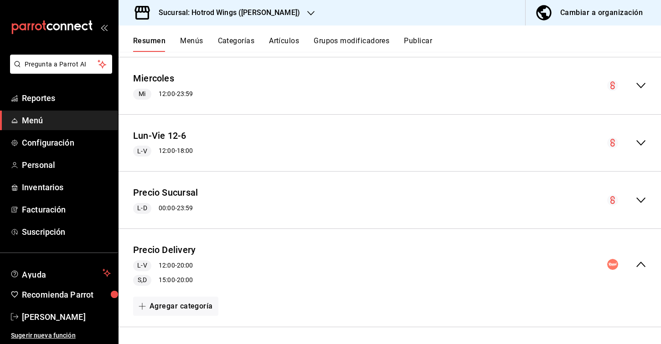
click at [638, 252] on div "Precio Delivery L-V 12:00 - 20:00 S,D 15:00 - 20:00" at bounding box center [389, 264] width 542 height 57
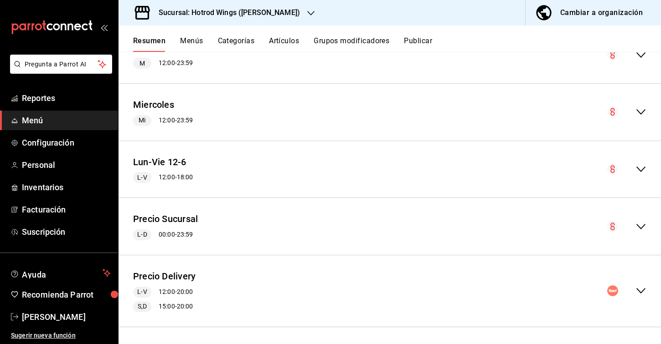
click at [638, 222] on icon "collapse-menu-row" at bounding box center [640, 226] width 11 height 11
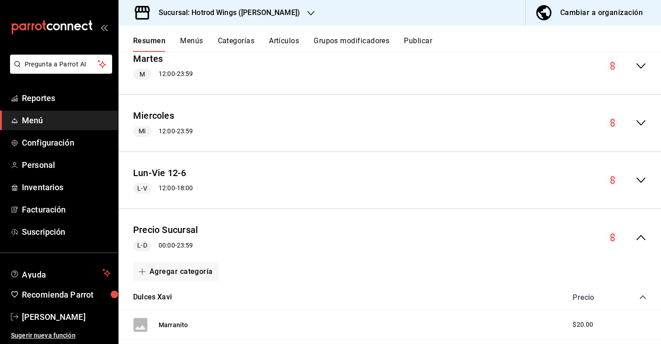
click at [647, 236] on div "Precio Sucursal L-D 00:00 - 23:59" at bounding box center [389, 237] width 542 height 42
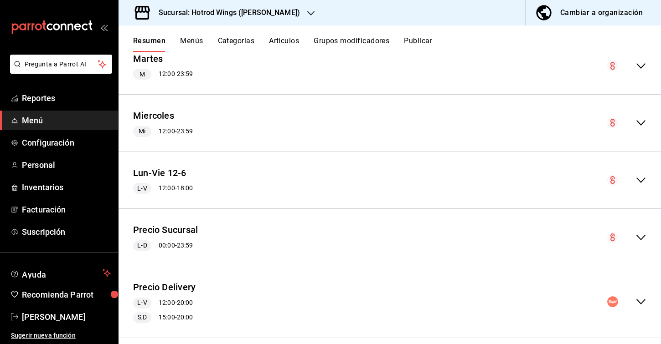
click at [256, 15] on h3 "Sucursal: Hotrod Wings ([PERSON_NAME])" at bounding box center [225, 12] width 149 height 11
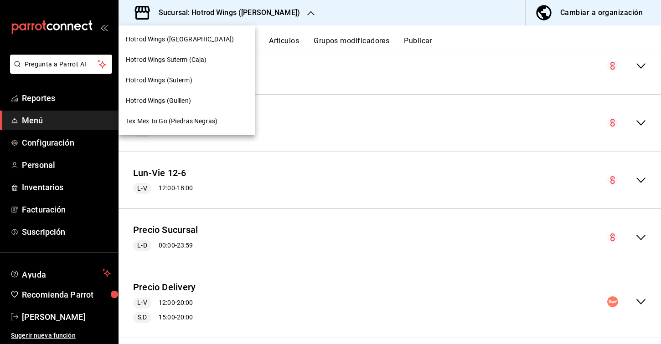
click at [570, 312] on div at bounding box center [330, 172] width 661 height 344
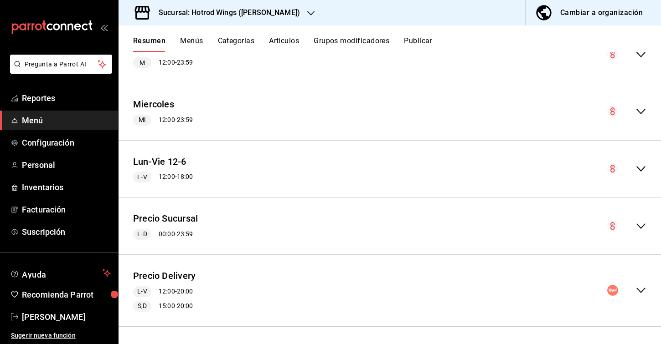
scroll to position [161, 0]
click at [643, 289] on icon "collapse-menu-row" at bounding box center [640, 291] width 11 height 11
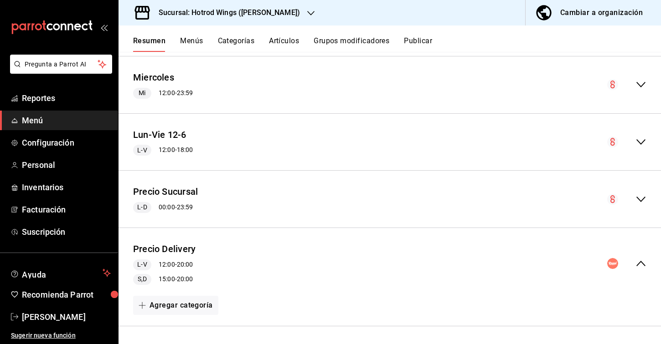
scroll to position [188, 0]
click at [638, 267] on icon "collapse-menu-row" at bounding box center [640, 264] width 11 height 11
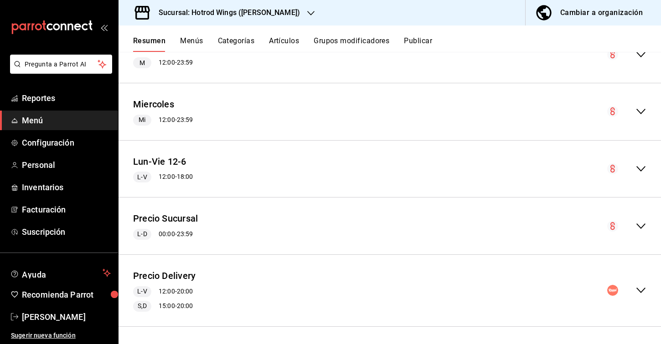
scroll to position [161, 0]
click at [641, 224] on icon "collapse-menu-row" at bounding box center [640, 226] width 11 height 11
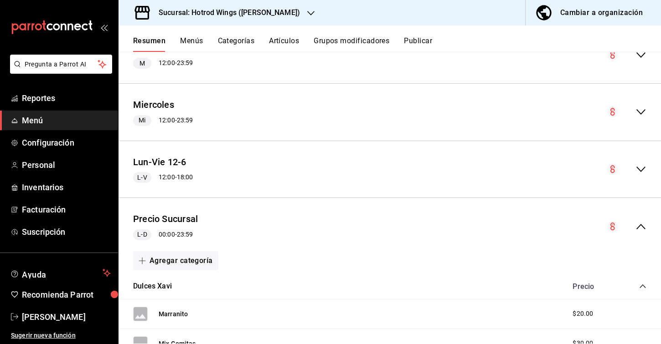
click at [641, 224] on icon "collapse-menu-row" at bounding box center [640, 226] width 9 height 5
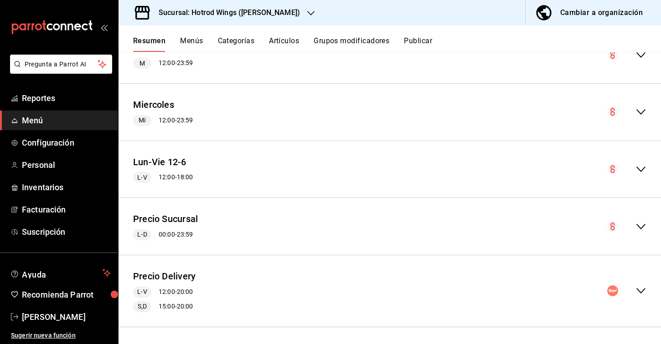
click at [246, 40] on button "Categorías" at bounding box center [236, 43] width 37 height 15
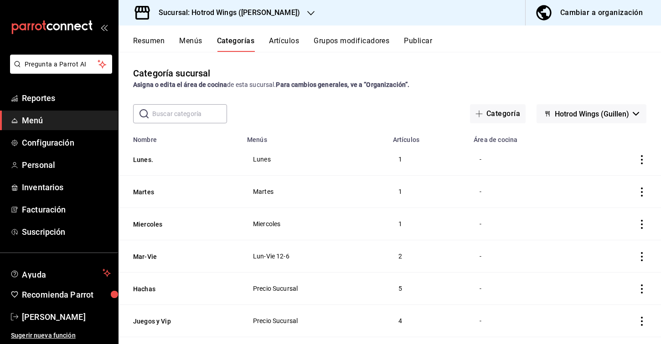
click at [573, 118] on span "Hotrod Wings (Guillen)" at bounding box center [591, 114] width 74 height 9
click at [573, 118] on div at bounding box center [330, 172] width 661 height 344
click at [253, 25] on div "Sucursal: Hotrod Wings ([PERSON_NAME])" at bounding box center [222, 13] width 192 height 26
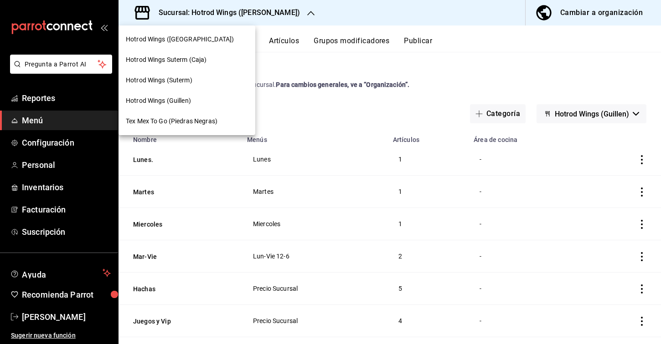
click at [200, 78] on div "Hotrod Wings (Suterm)" at bounding box center [187, 81] width 122 height 10
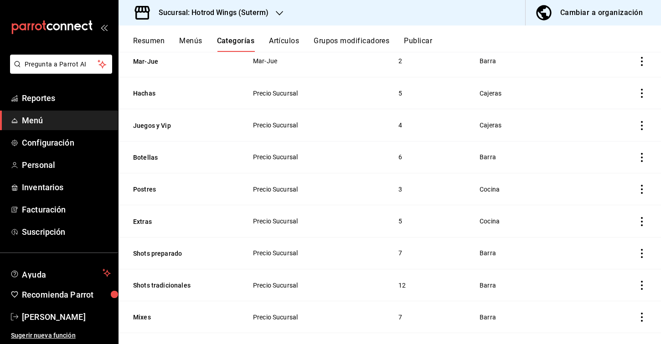
scroll to position [291, 0]
click at [139, 41] on button "Resumen" at bounding box center [148, 43] width 31 height 15
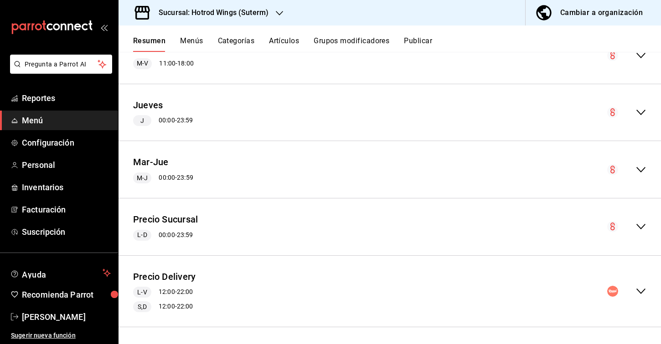
scroll to position [402, 0]
click at [639, 287] on icon "collapse-menu-row" at bounding box center [640, 292] width 11 height 11
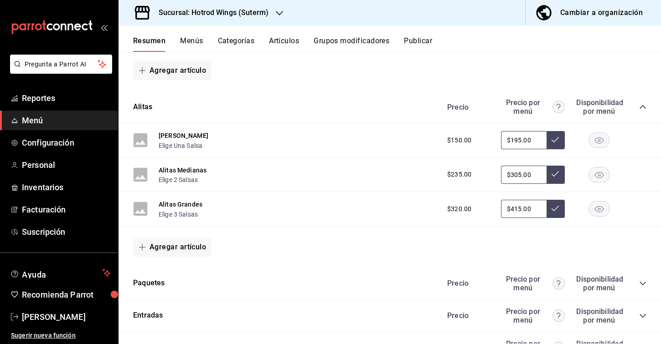
scroll to position [820, 0]
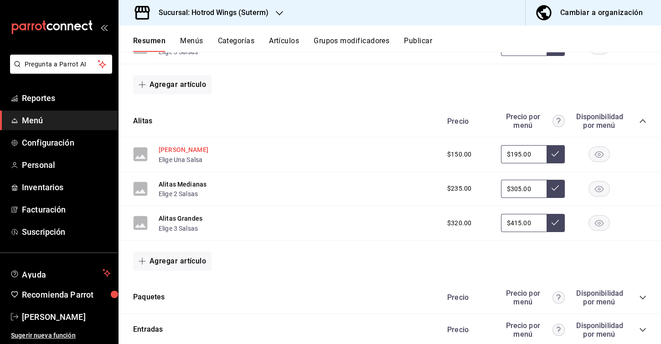
click at [170, 147] on button "[PERSON_NAME]" at bounding box center [184, 149] width 50 height 9
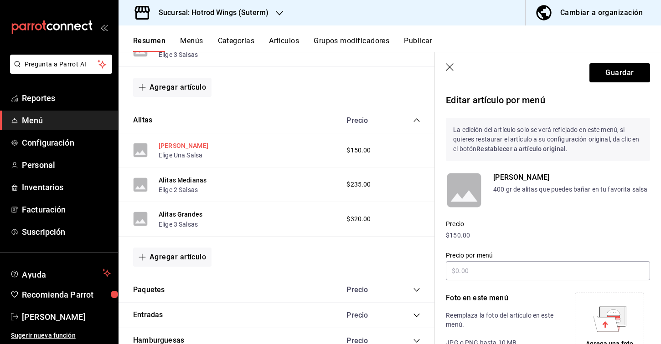
type input "$195.00"
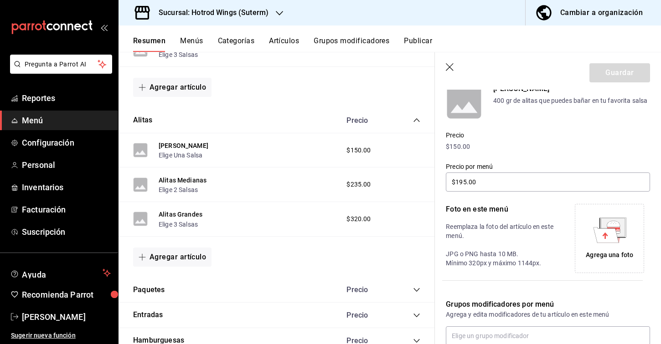
scroll to position [92, 0]
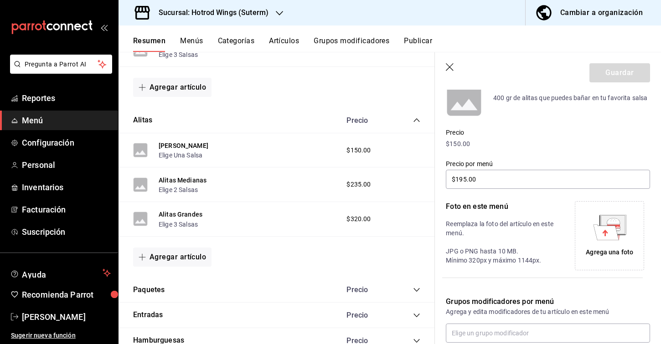
click at [612, 233] on icon at bounding box center [606, 232] width 26 height 15
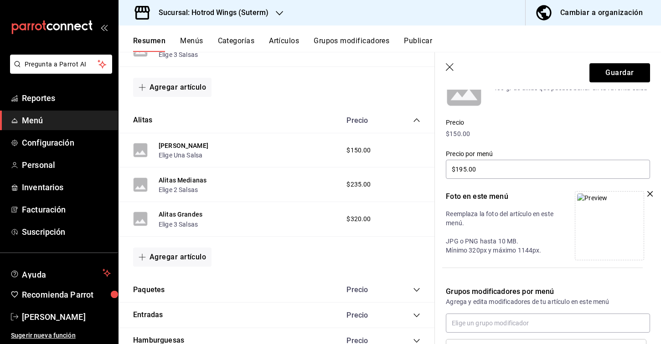
scroll to position [115, 0]
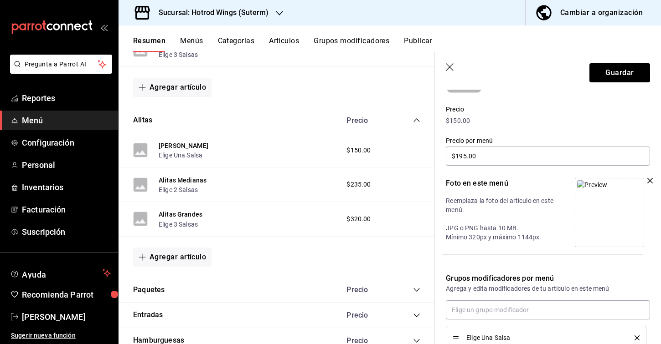
click at [650, 179] on icon "button" at bounding box center [649, 180] width 5 height 5
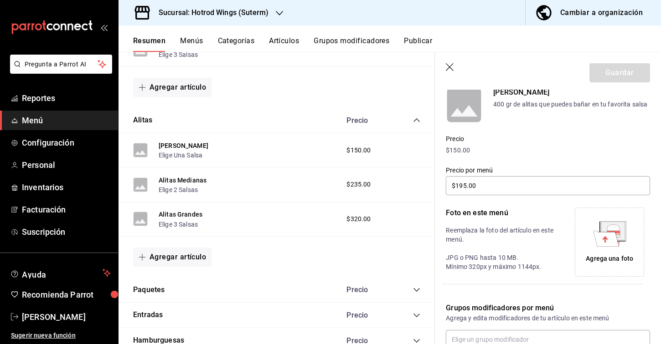
scroll to position [99, 0]
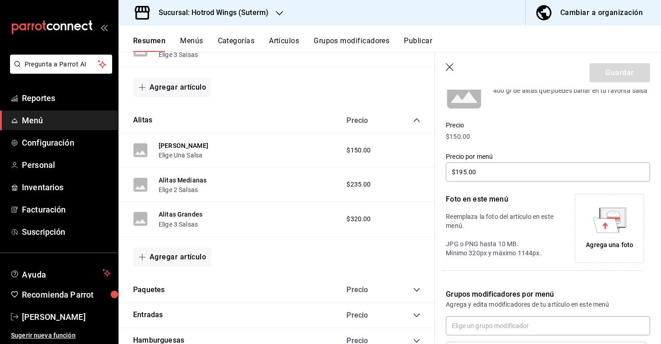
click at [612, 212] on icon at bounding box center [612, 214] width 13 height 6
click at [590, 239] on div "Agrega una foto" at bounding box center [609, 228] width 65 height 65
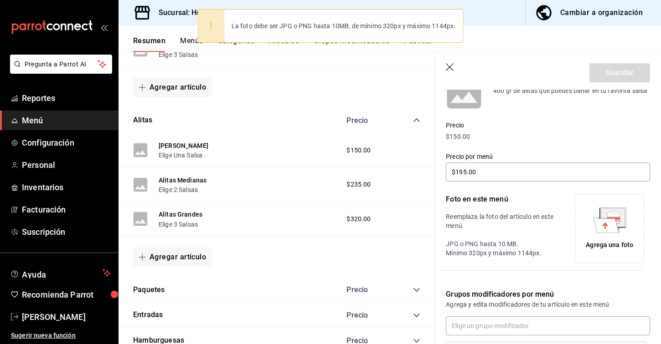
click at [599, 217] on icon at bounding box center [609, 221] width 33 height 26
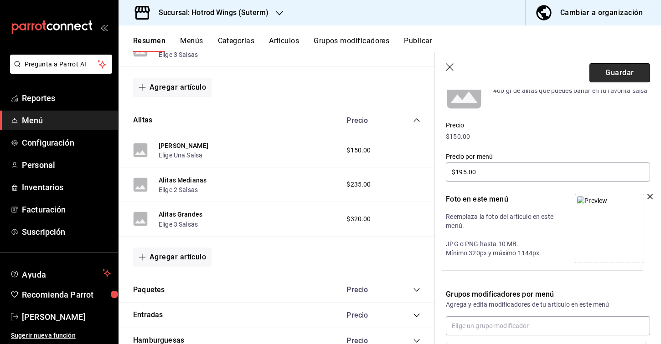
click at [616, 77] on button "Guardar" at bounding box center [619, 72] width 61 height 19
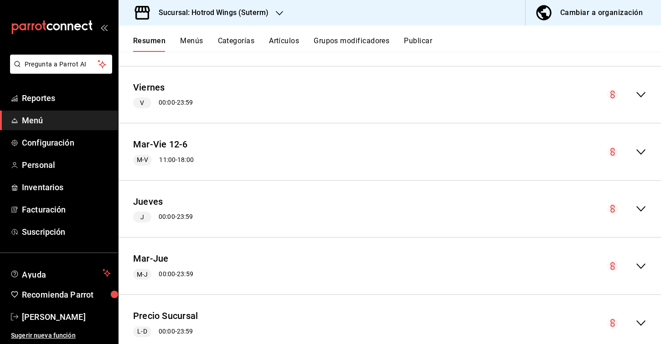
scroll to position [268, 0]
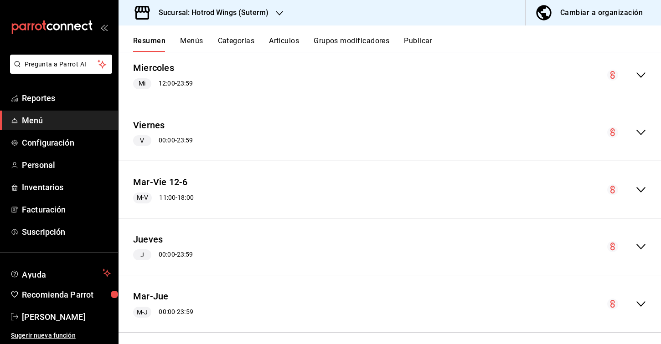
click at [422, 42] on button "Publicar" at bounding box center [418, 43] width 28 height 15
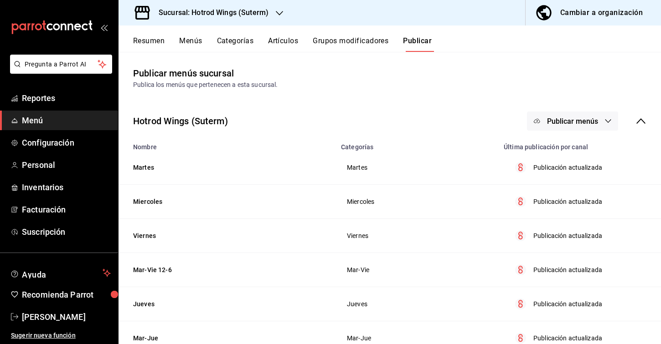
click at [613, 124] on button "Publicar menús" at bounding box center [572, 121] width 91 height 19
click at [587, 175] on span "Rappi" at bounding box center [586, 177] width 44 height 10
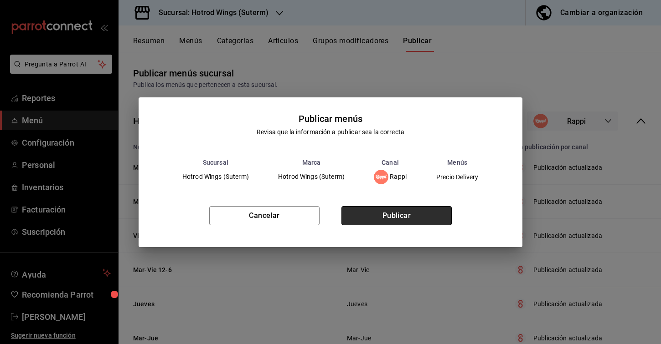
click at [447, 217] on button "Publicar" at bounding box center [396, 215] width 110 height 19
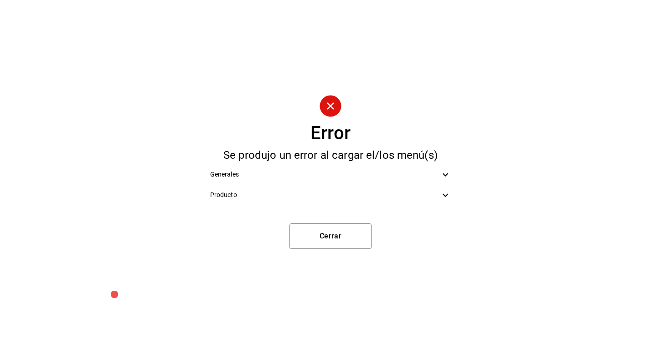
click at [421, 170] on span "Generales" at bounding box center [325, 175] width 230 height 10
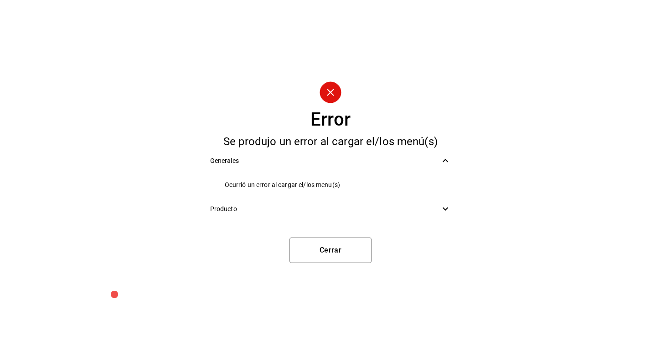
click at [416, 210] on span "Producto" at bounding box center [325, 210] width 230 height 10
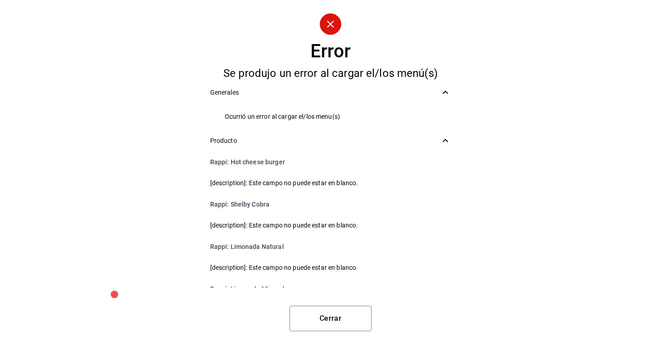
click at [420, 146] on div "Producto" at bounding box center [331, 141] width 256 height 21
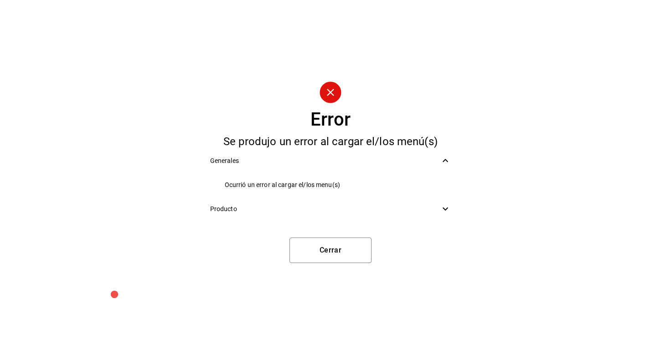
click at [450, 159] on icon at bounding box center [445, 160] width 11 height 11
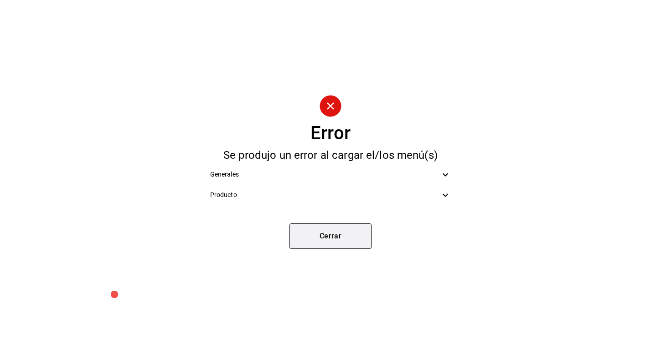
click at [352, 233] on button "Cerrar" at bounding box center [330, 237] width 82 height 26
